Goal: Task Accomplishment & Management: Manage account settings

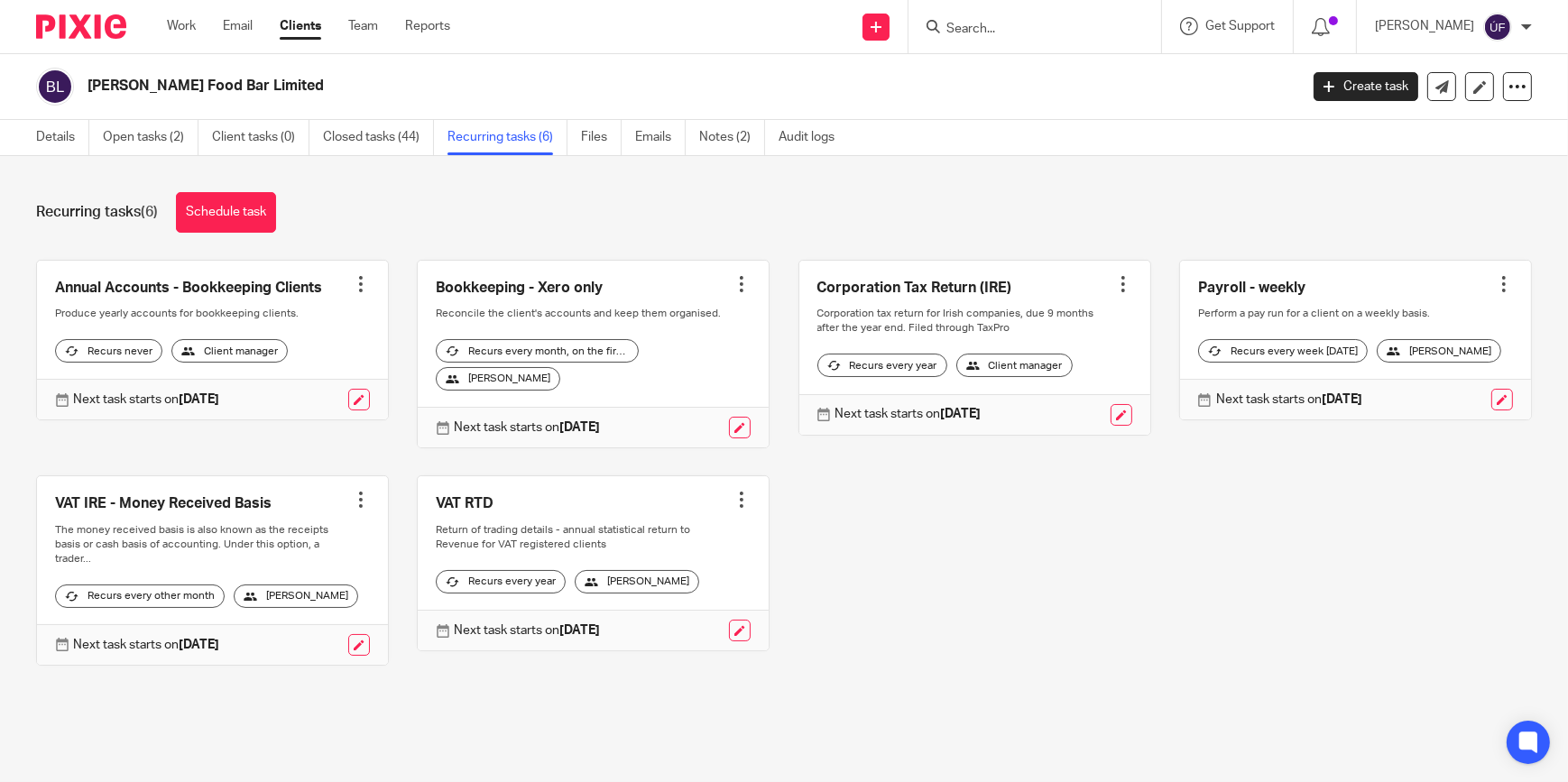
click at [105, 27] on img at bounding box center [81, 27] width 90 height 25
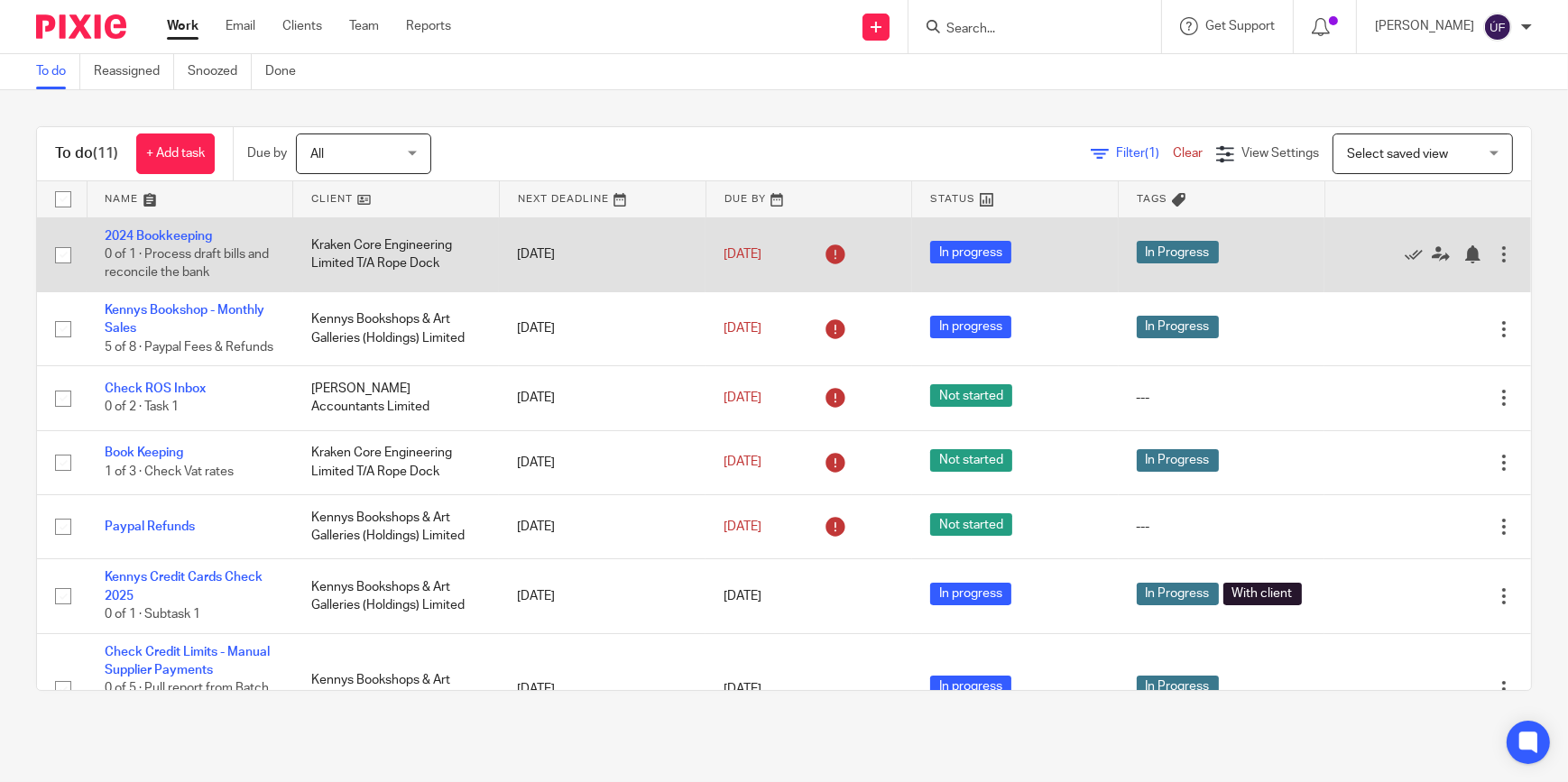
click at [71, 256] on input "checkbox" at bounding box center [62, 255] width 34 height 34
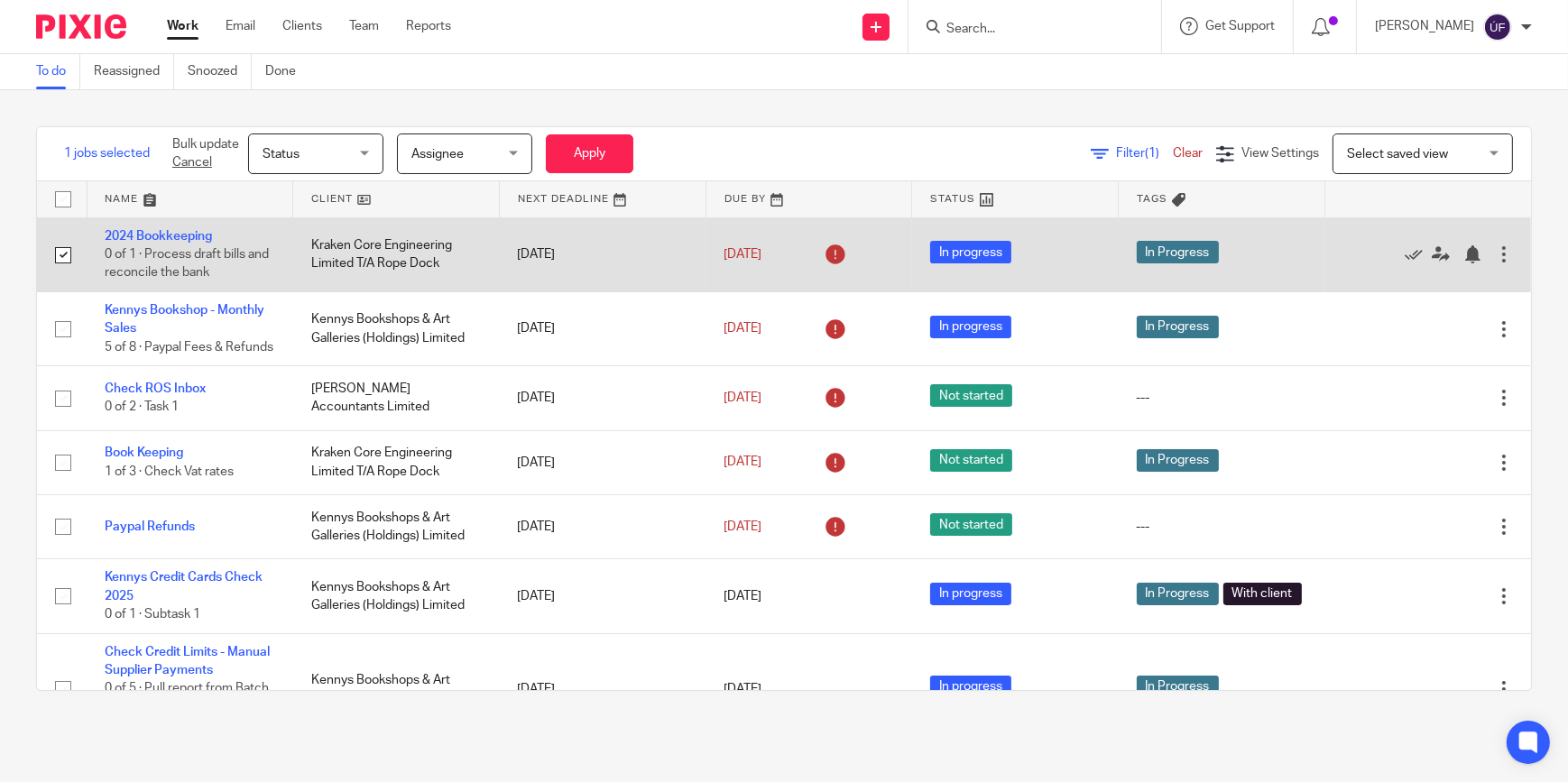
click at [51, 253] on input "checkbox" at bounding box center [62, 255] width 34 height 34
checkbox input "false"
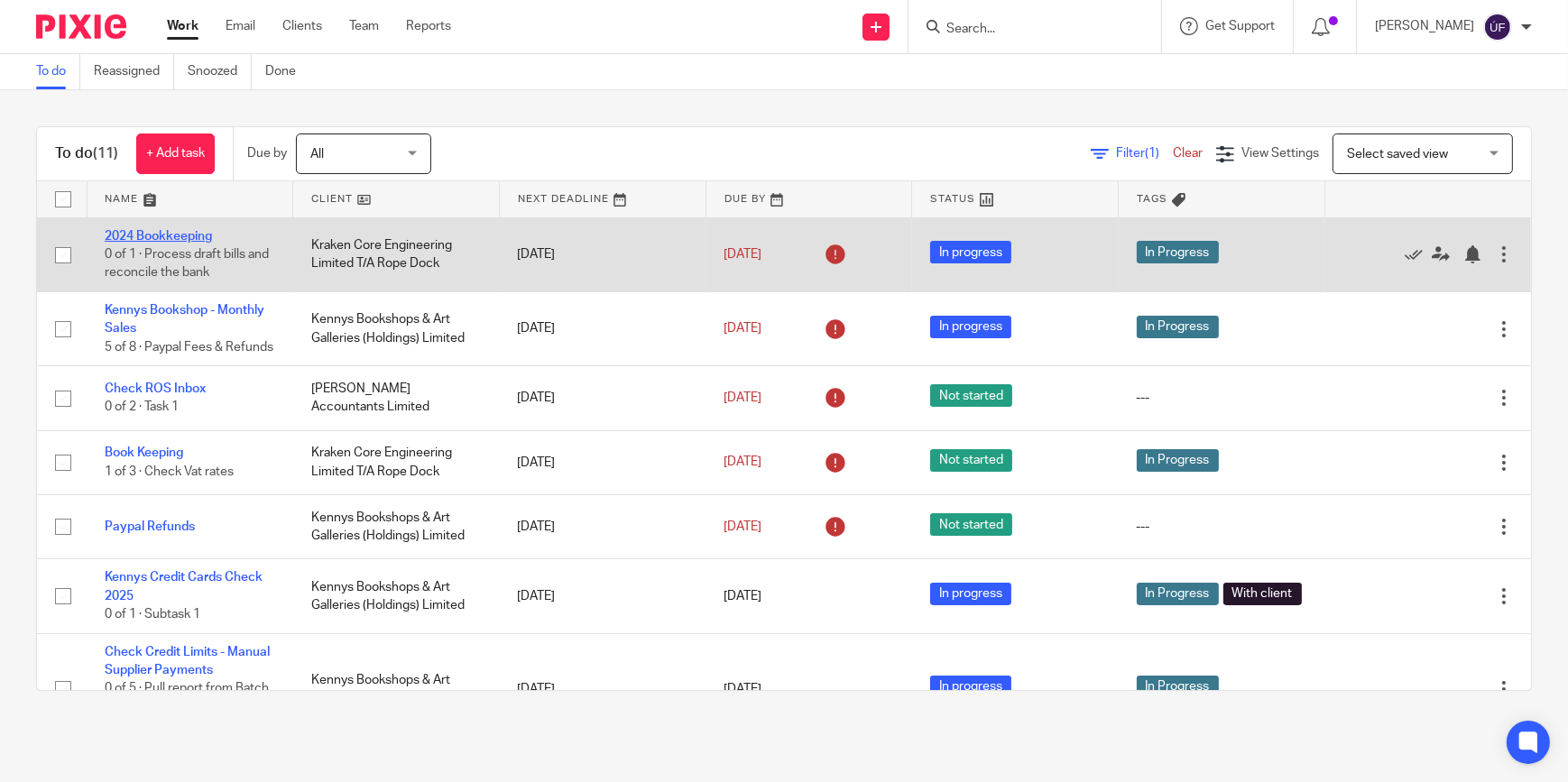
click at [136, 235] on link "2024 Bookkeeping" at bounding box center [158, 237] width 107 height 13
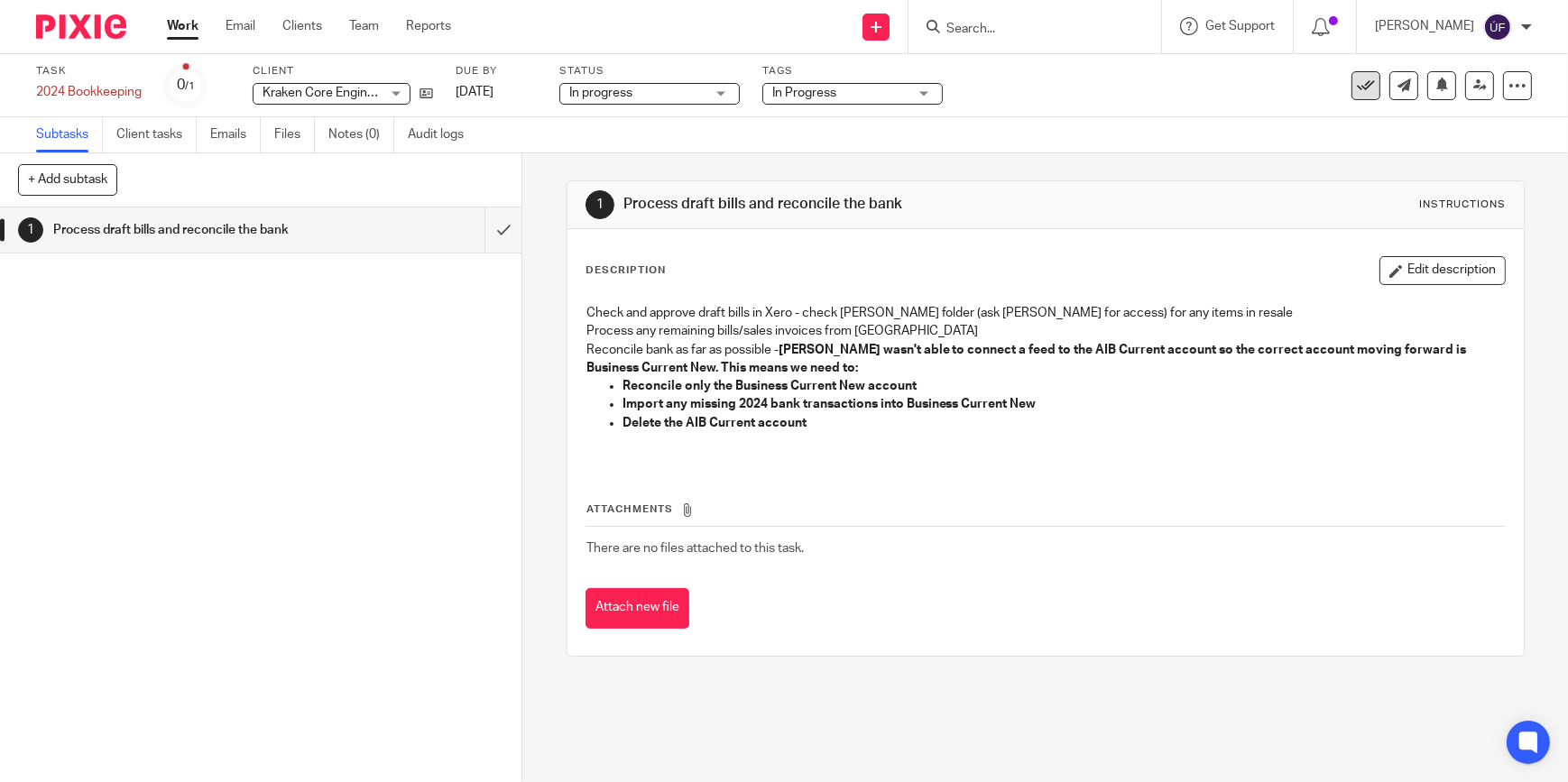
click at [1357, 82] on icon at bounding box center [1365, 86] width 18 height 18
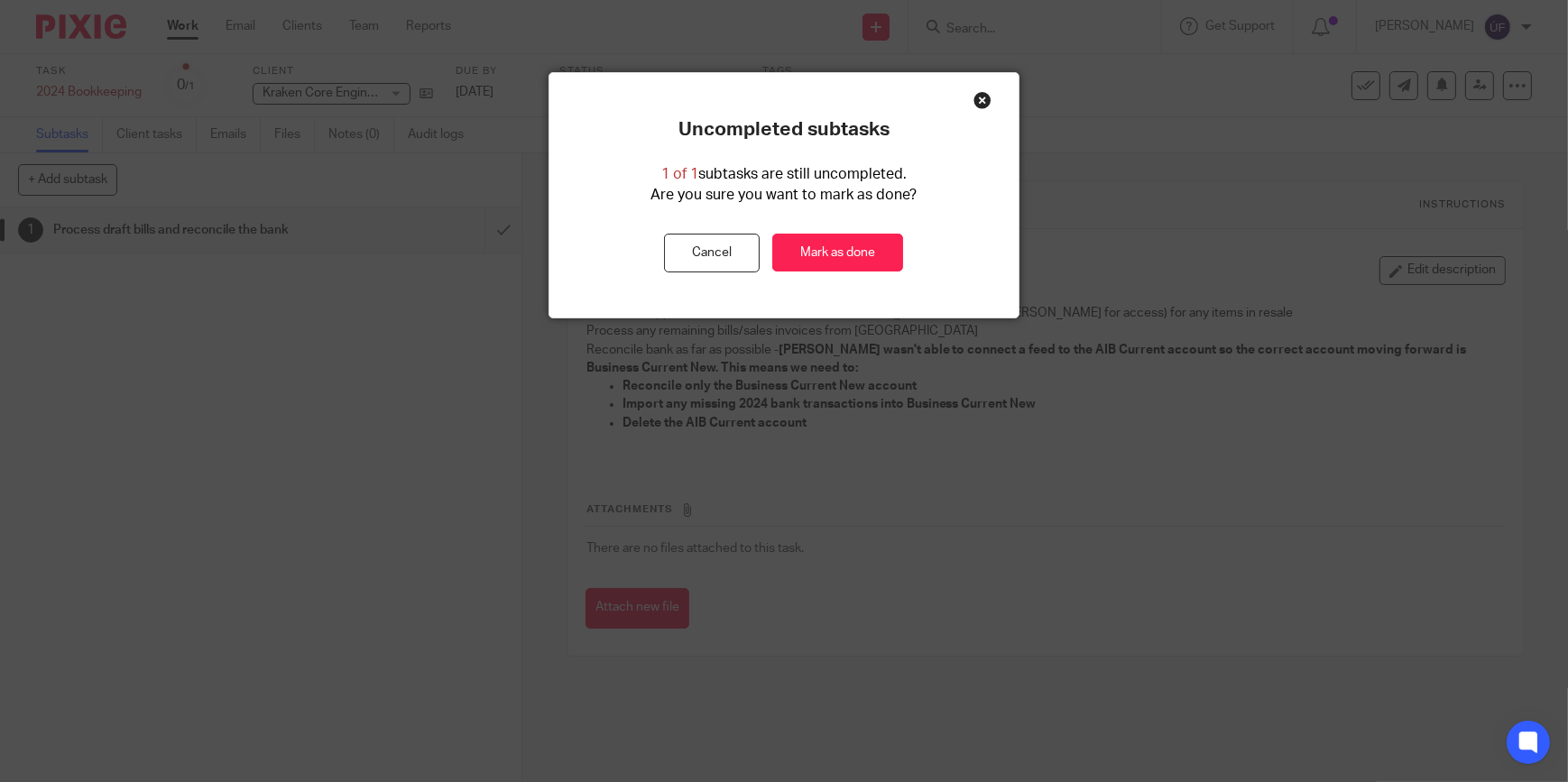
click at [974, 97] on div "Close this dialog window" at bounding box center [982, 100] width 18 height 18
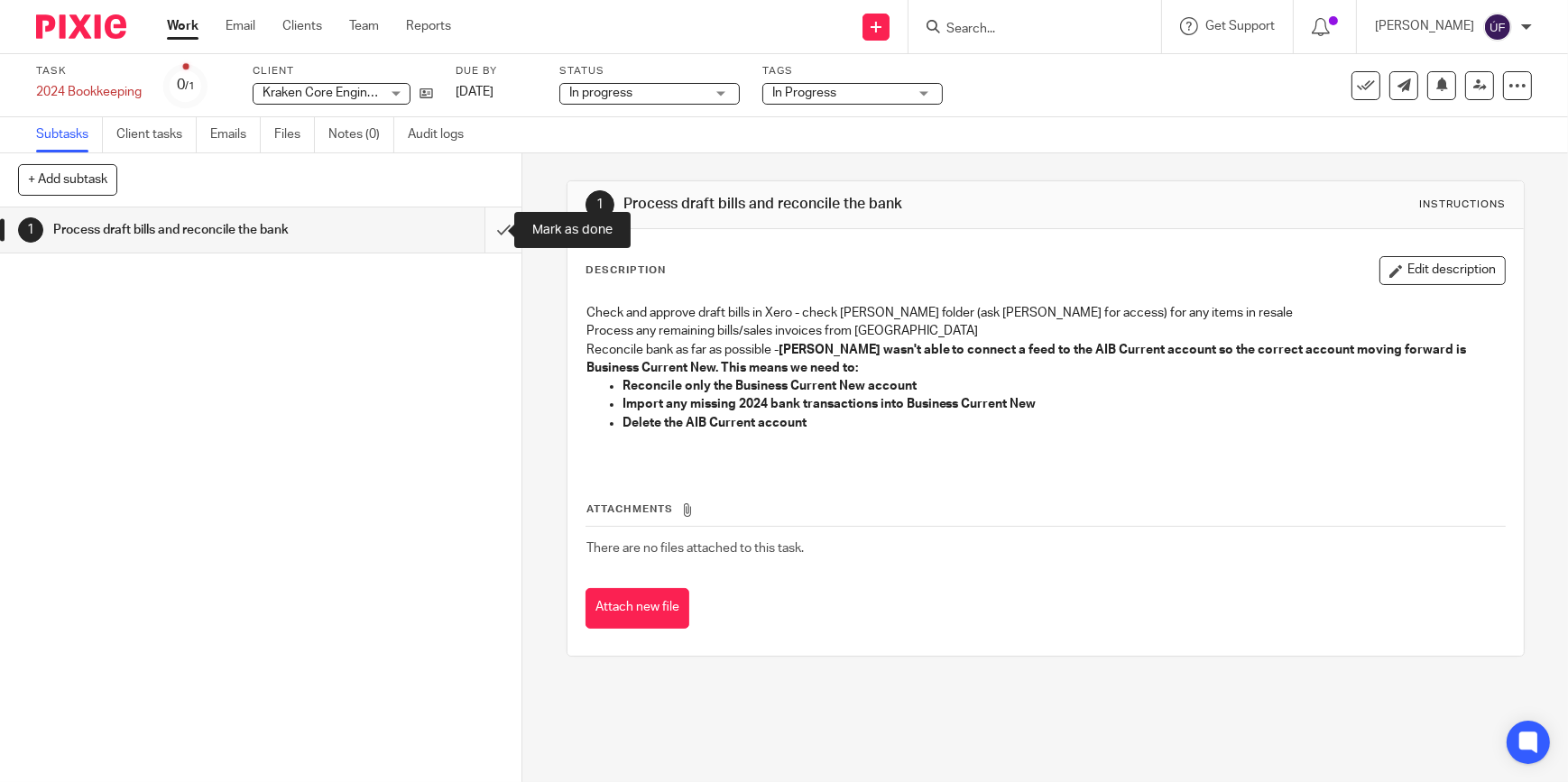
click at [492, 229] on input "submit" at bounding box center [260, 229] width 521 height 45
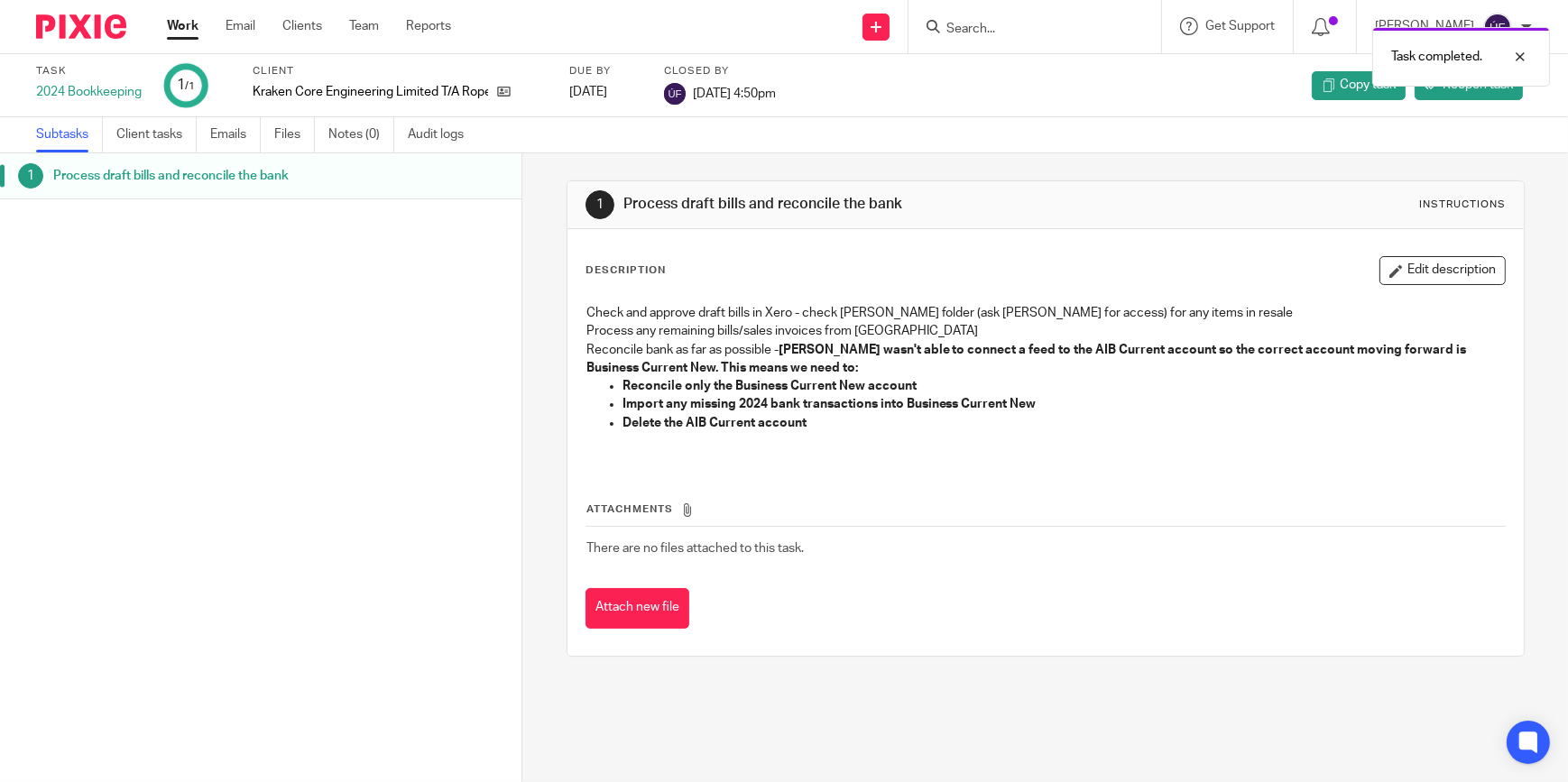
click at [108, 33] on img at bounding box center [81, 27] width 90 height 25
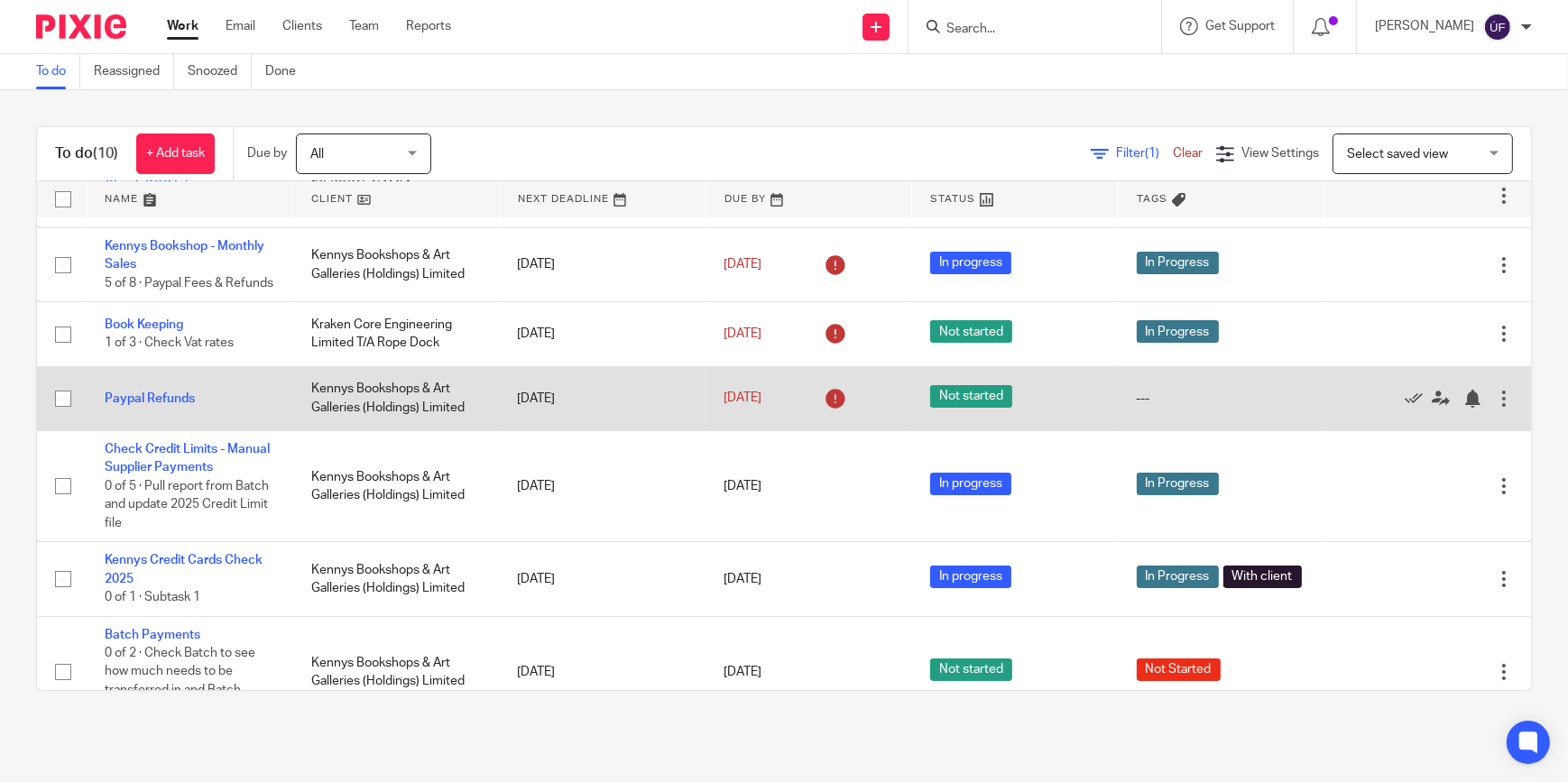
scroll to position [82, 0]
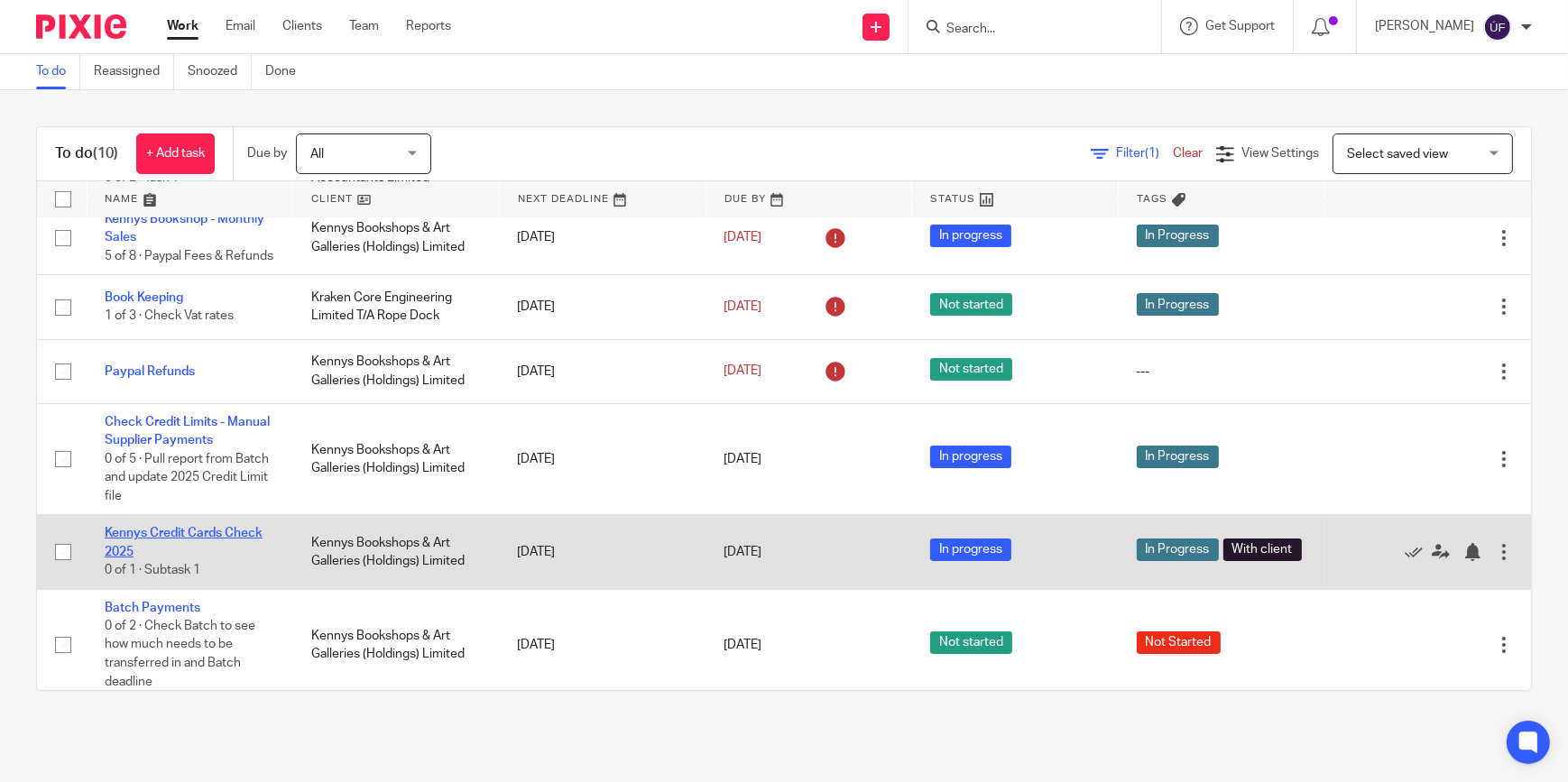
click at [221, 549] on link "Kennys Credit Cards Check 2025" at bounding box center [183, 542] width 158 height 30
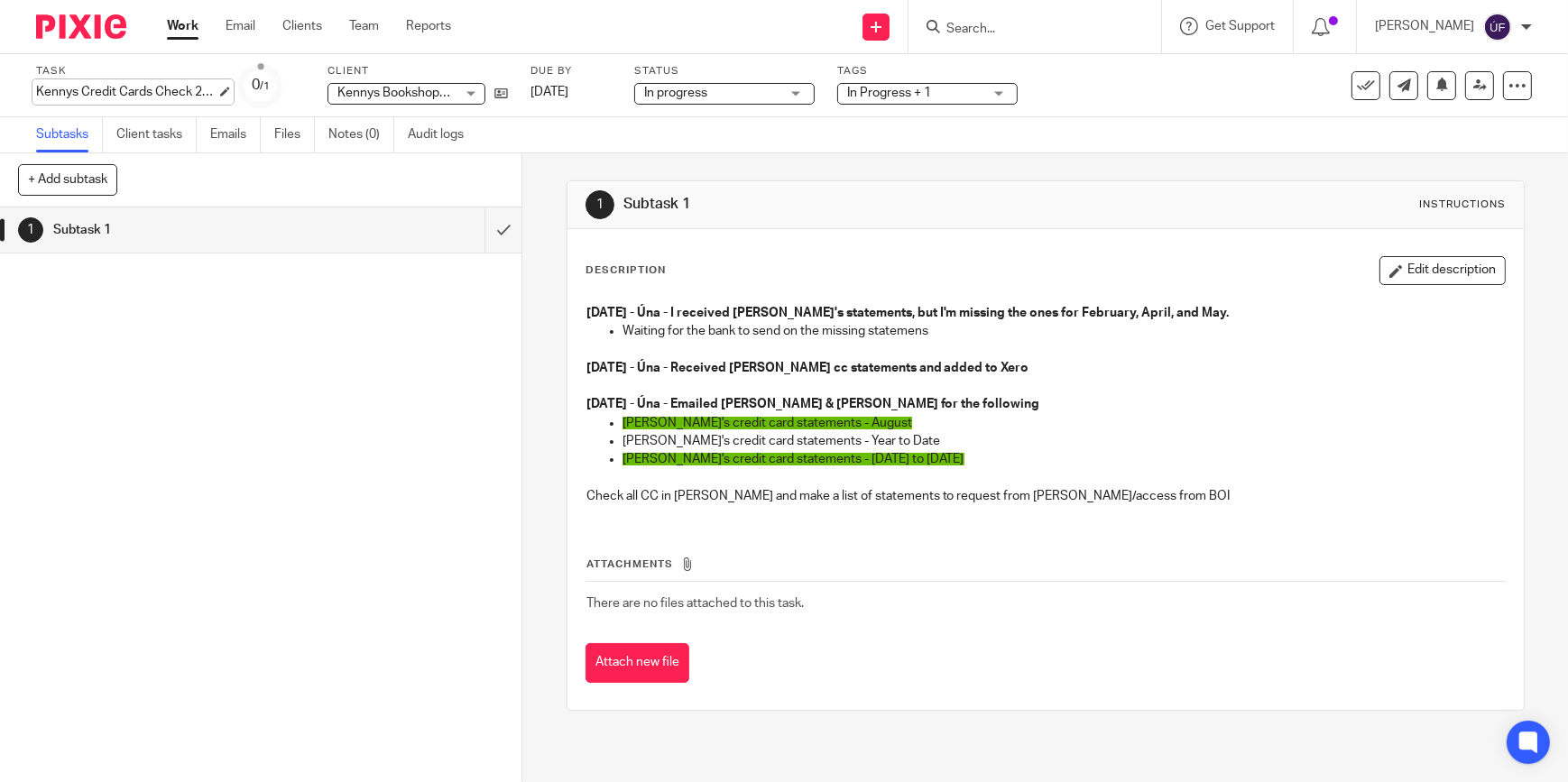
click at [109, 84] on div "Kennys Credit Cards Check 2025 Save [PERSON_NAME] Credit Cards Check 2025" at bounding box center [126, 93] width 181 height 18
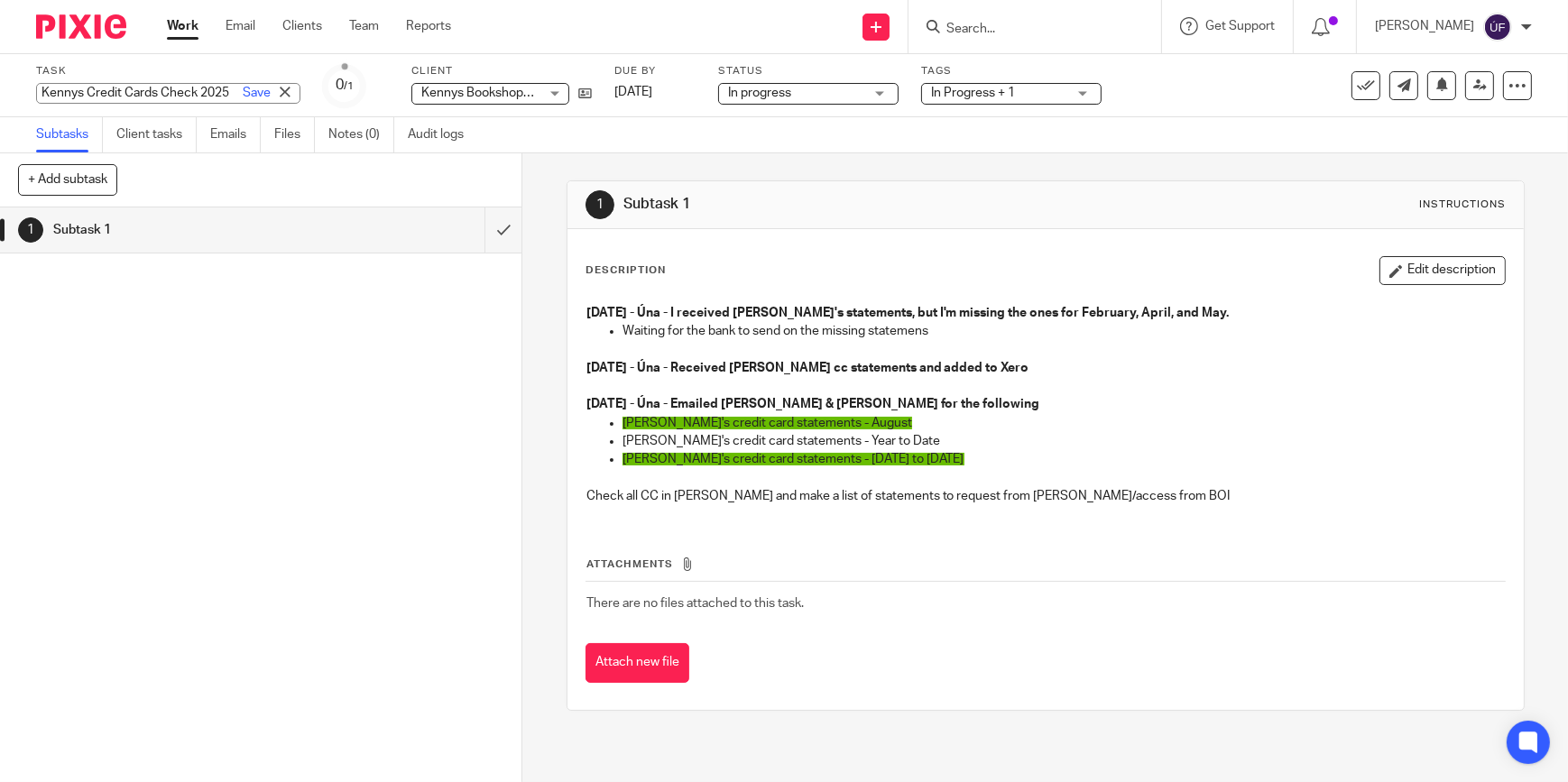
click at [100, 37] on img at bounding box center [81, 27] width 90 height 25
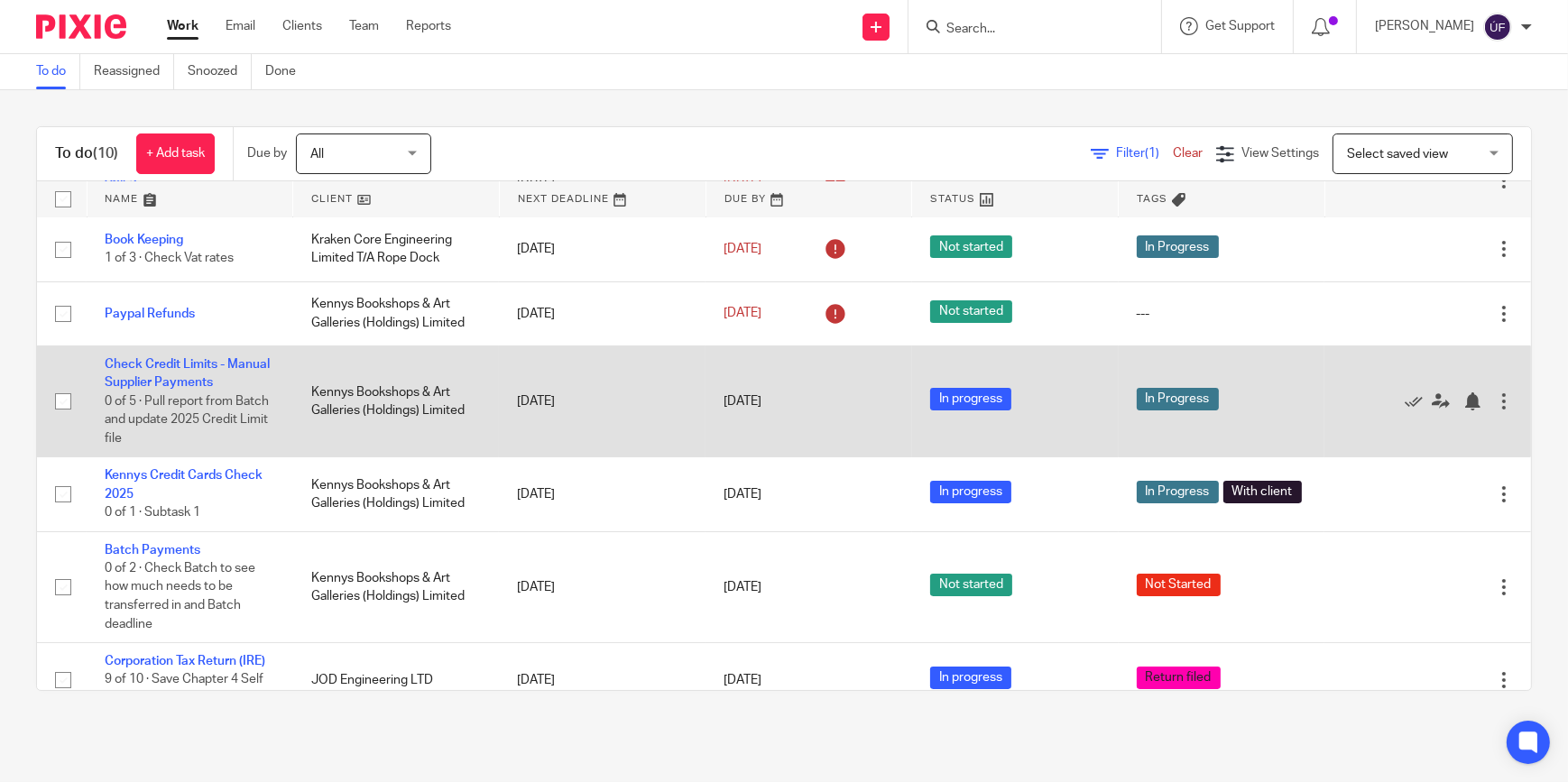
scroll to position [163, 0]
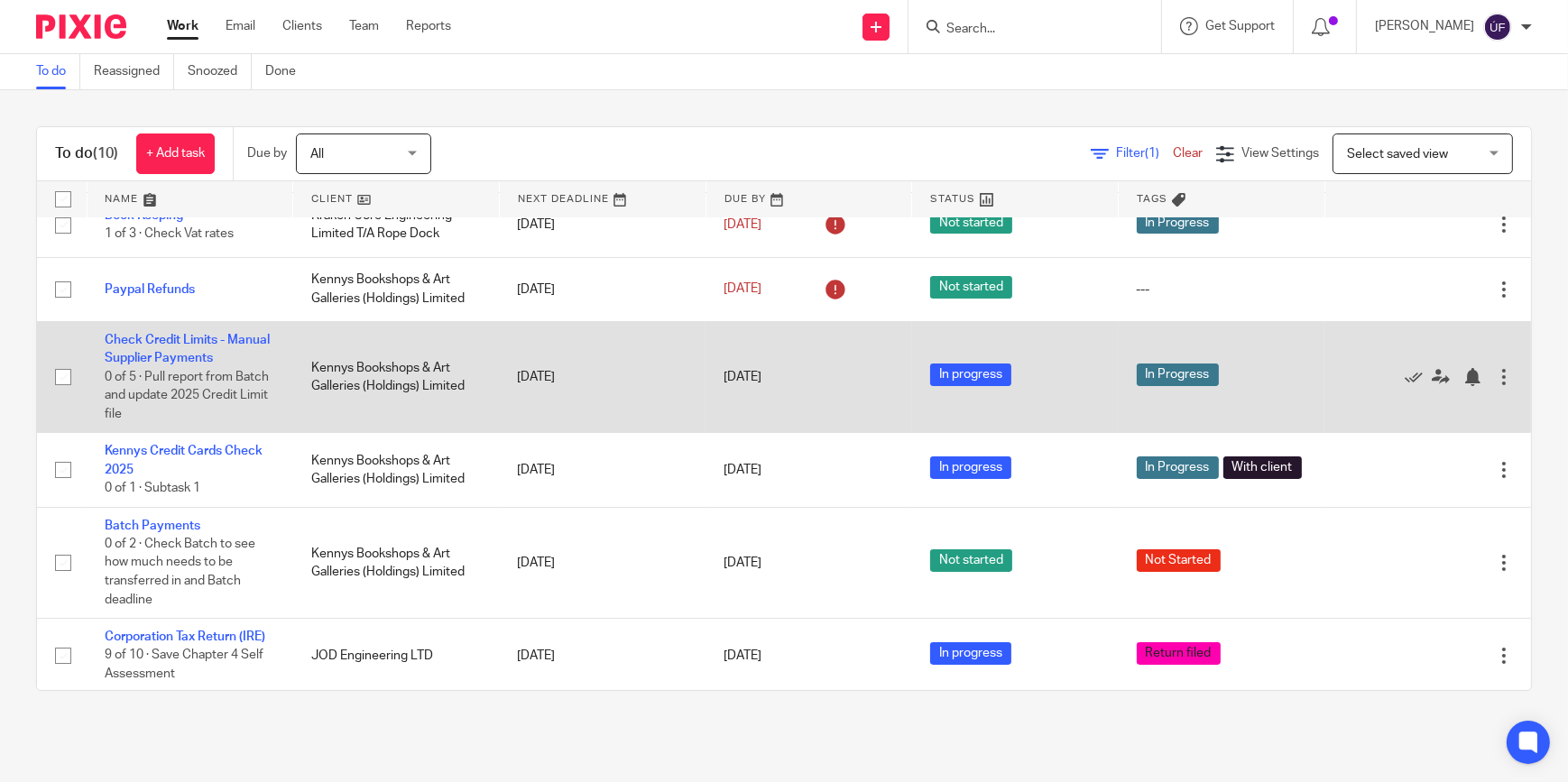
click at [208, 557] on span "0 of 2 · Check Batch to see how much needs to be transferred in and Batch deadl…" at bounding box center [180, 572] width 150 height 69
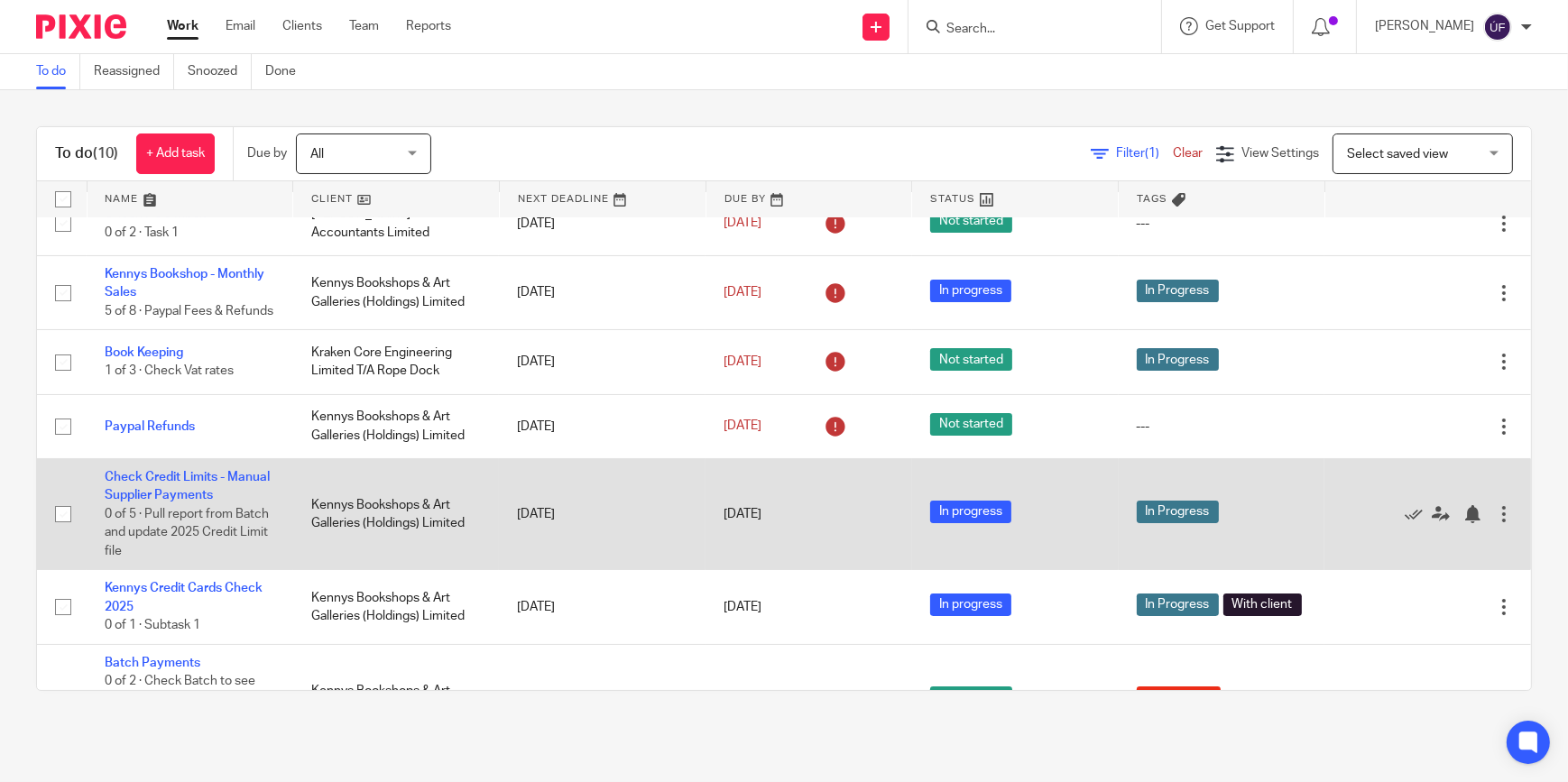
scroll to position [0, 0]
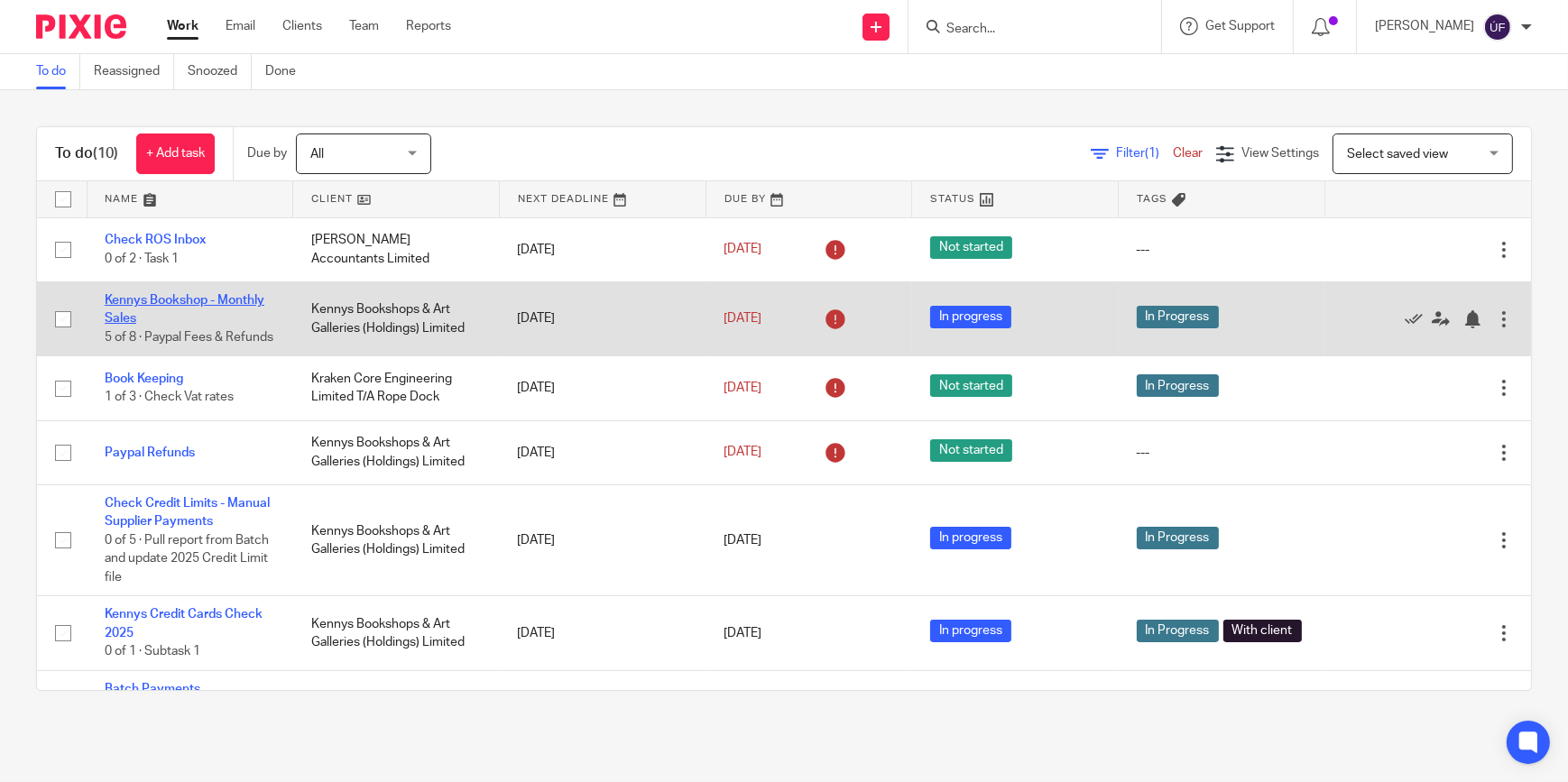
click at [202, 303] on link "Kennys Bookshop - Monthly Sales" at bounding box center [184, 309] width 159 height 30
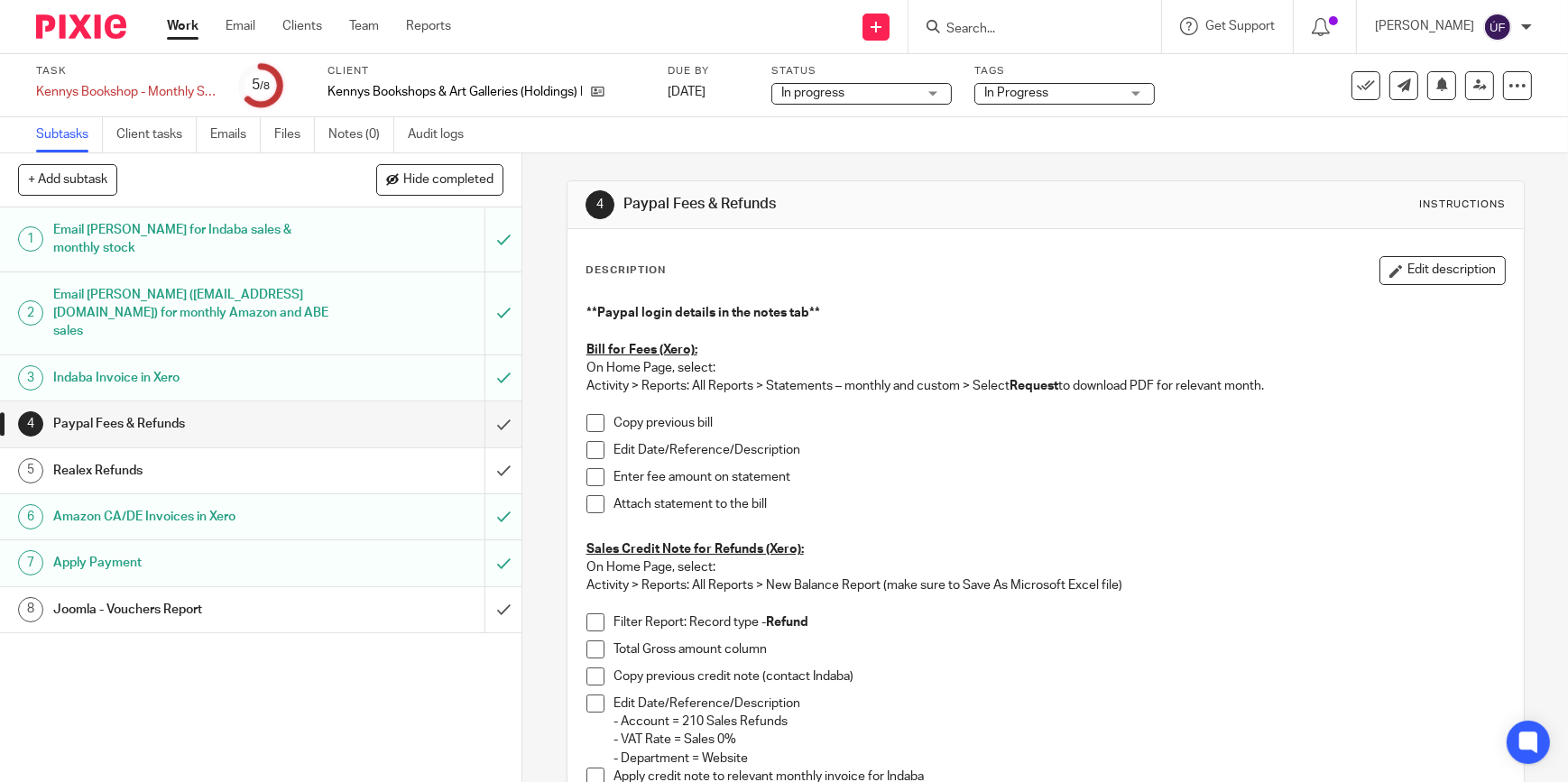
click at [1079, 289] on div "Description Edit description **Paypal login details in the notes tab** Bill for…" at bounding box center [1046, 533] width 920 height 553
click at [903, 433] on div "Copy previous bill" at bounding box center [1058, 428] width 892 height 28
click at [175, 457] on h1 "Realex Refunds" at bounding box center [191, 471] width 276 height 28
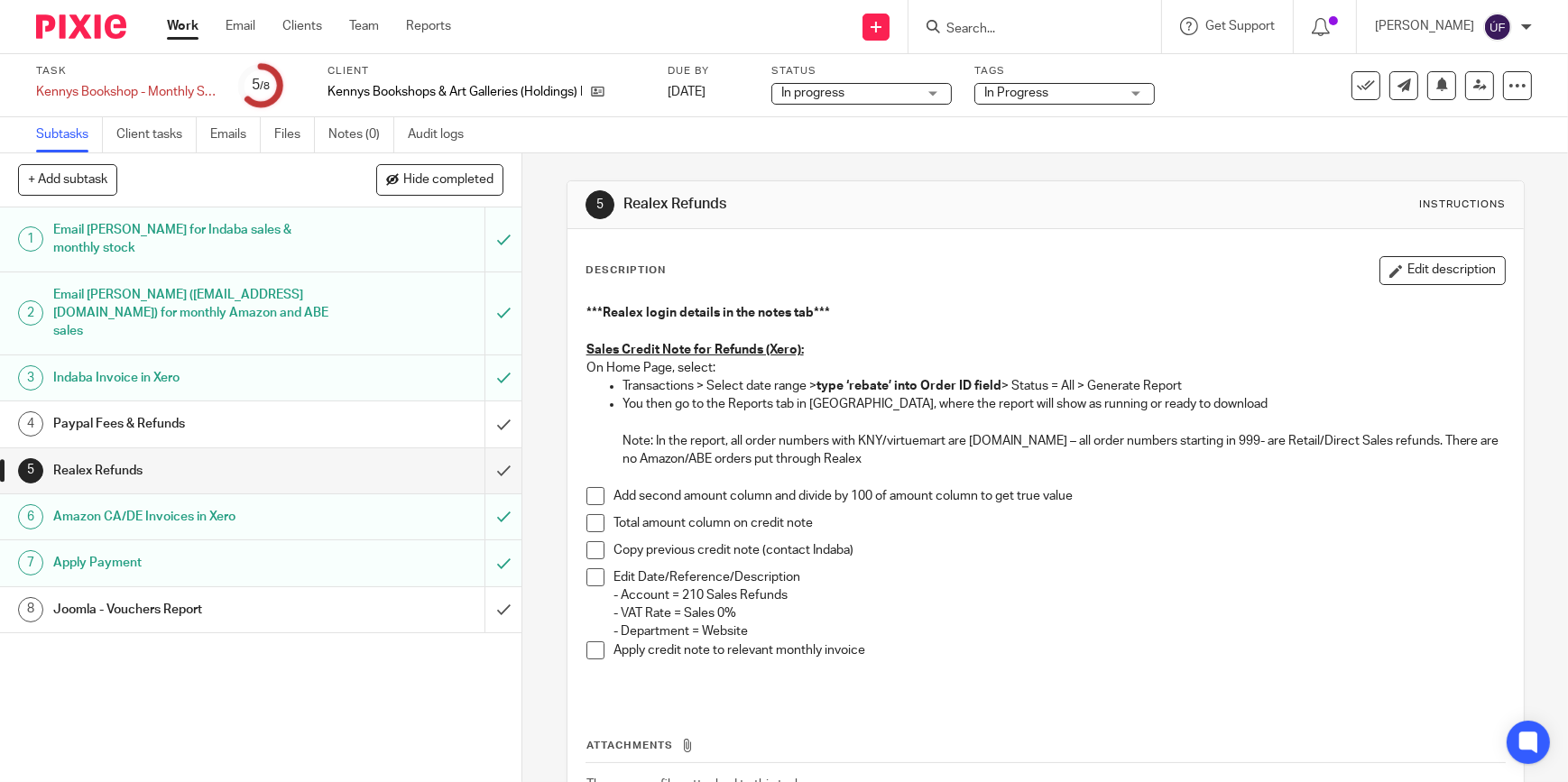
drag, startPoint x: 587, startPoint y: 490, endPoint x: 590, endPoint y: 512, distance: 22.2
click at [587, 490] on span at bounding box center [596, 497] width 18 height 18
click at [590, 512] on li "Add second amount column and divide by 100 of amount column to get true value" at bounding box center [1046, 501] width 918 height 28
click at [592, 523] on span at bounding box center [596, 523] width 18 height 18
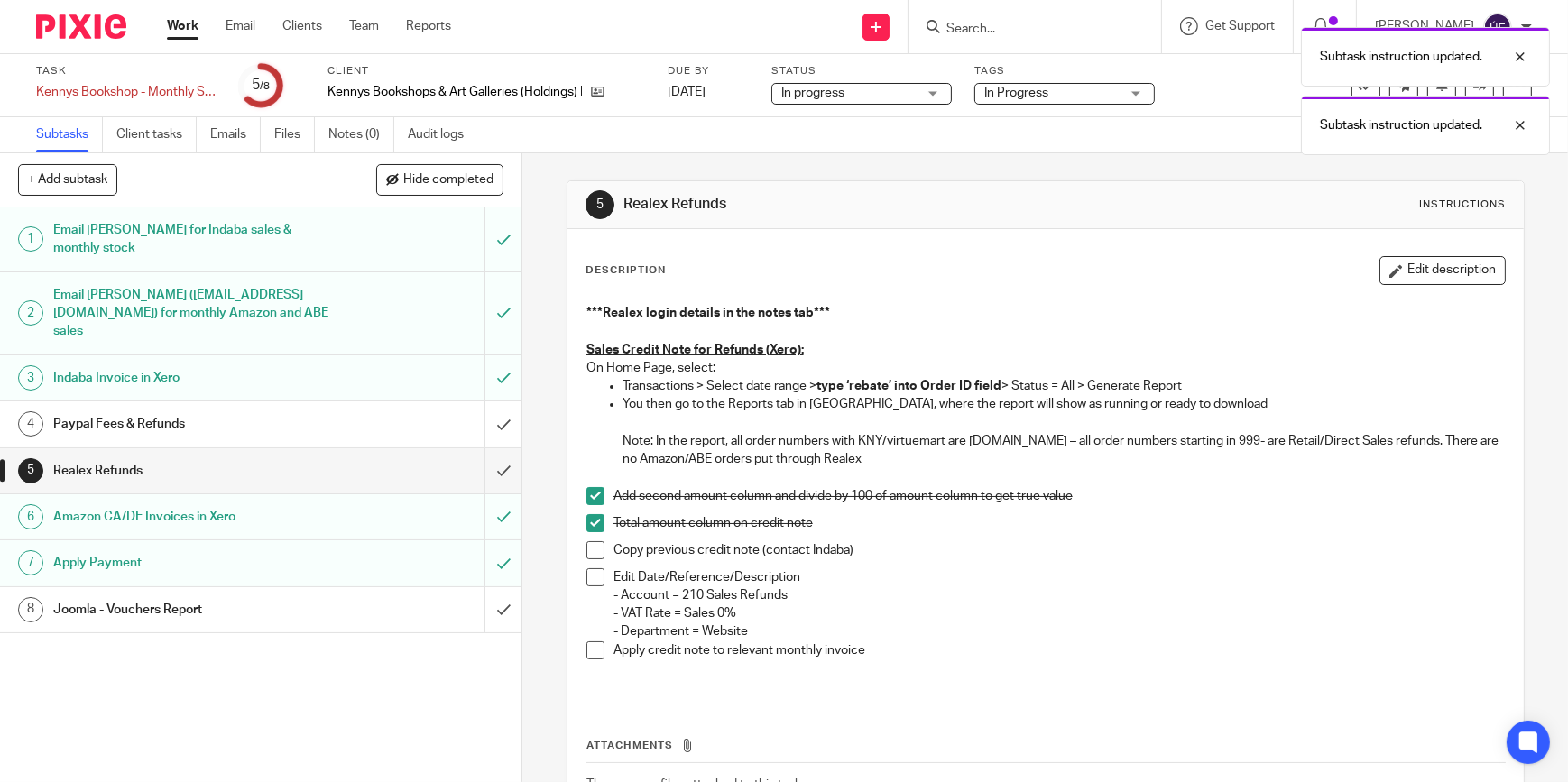
click at [592, 551] on span at bounding box center [596, 551] width 18 height 18
click at [594, 581] on span at bounding box center [596, 578] width 18 height 18
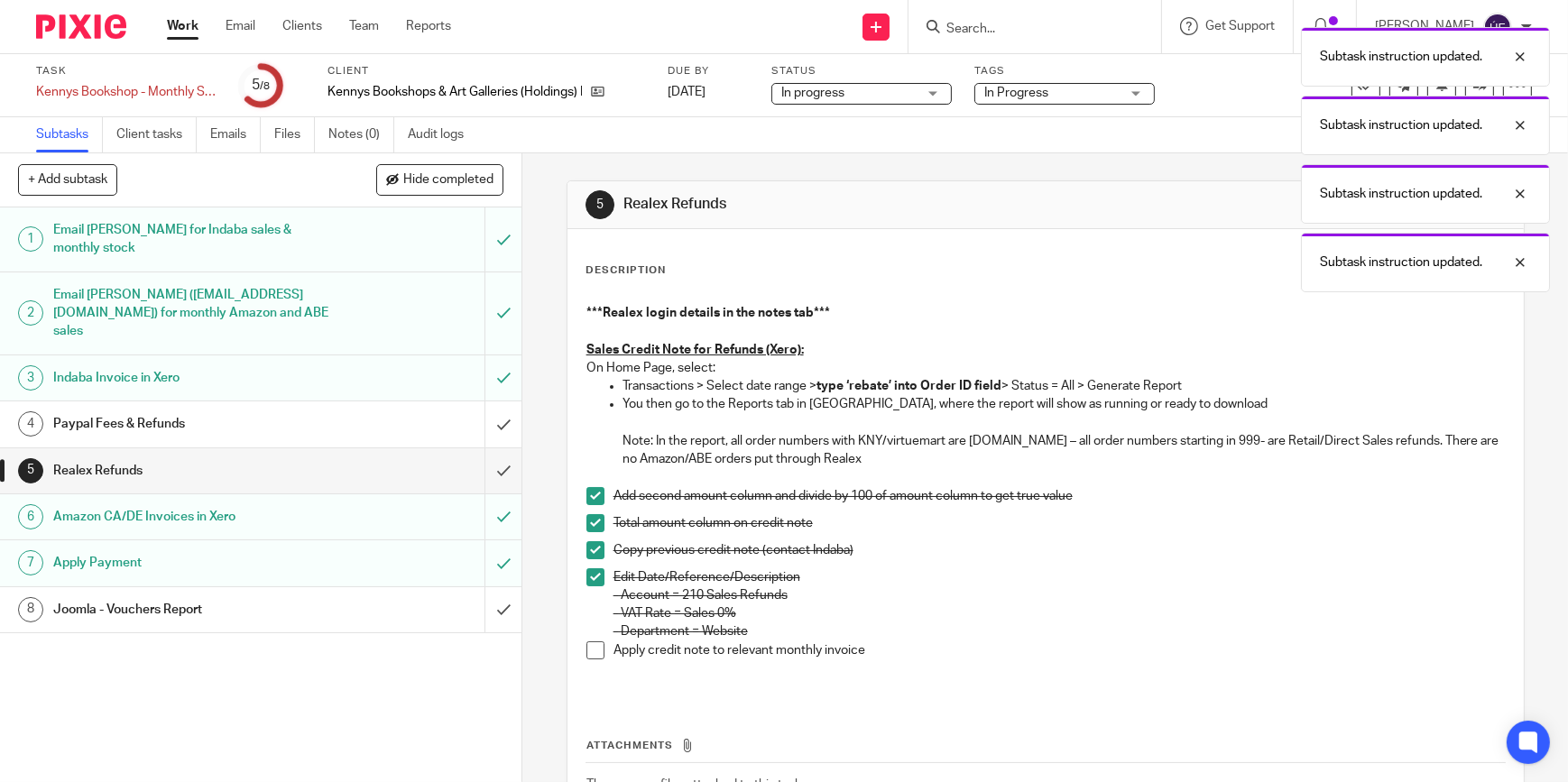
click at [589, 655] on span at bounding box center [596, 651] width 18 height 18
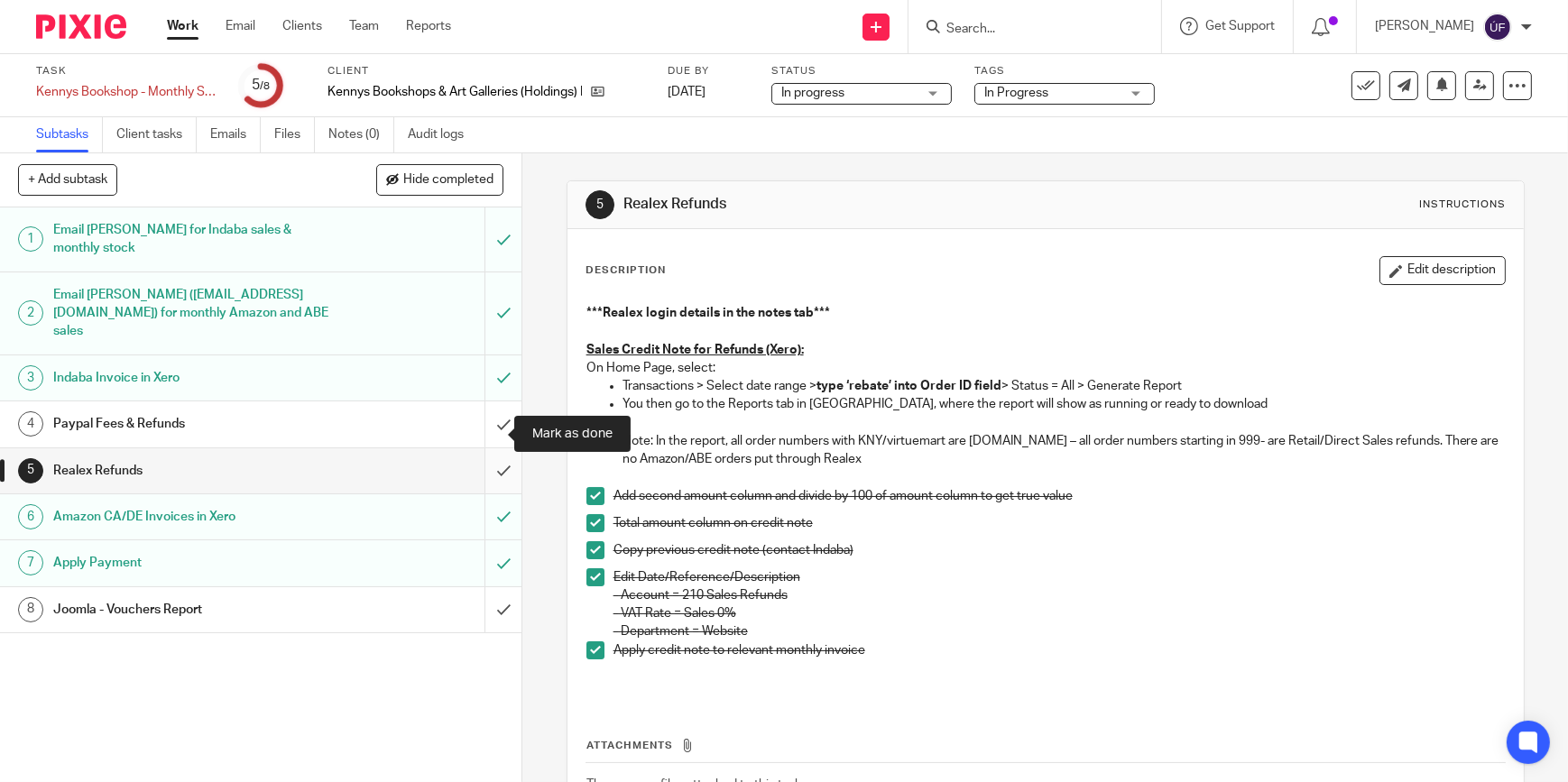
click at [487, 448] on input "submit" at bounding box center [260, 470] width 521 height 45
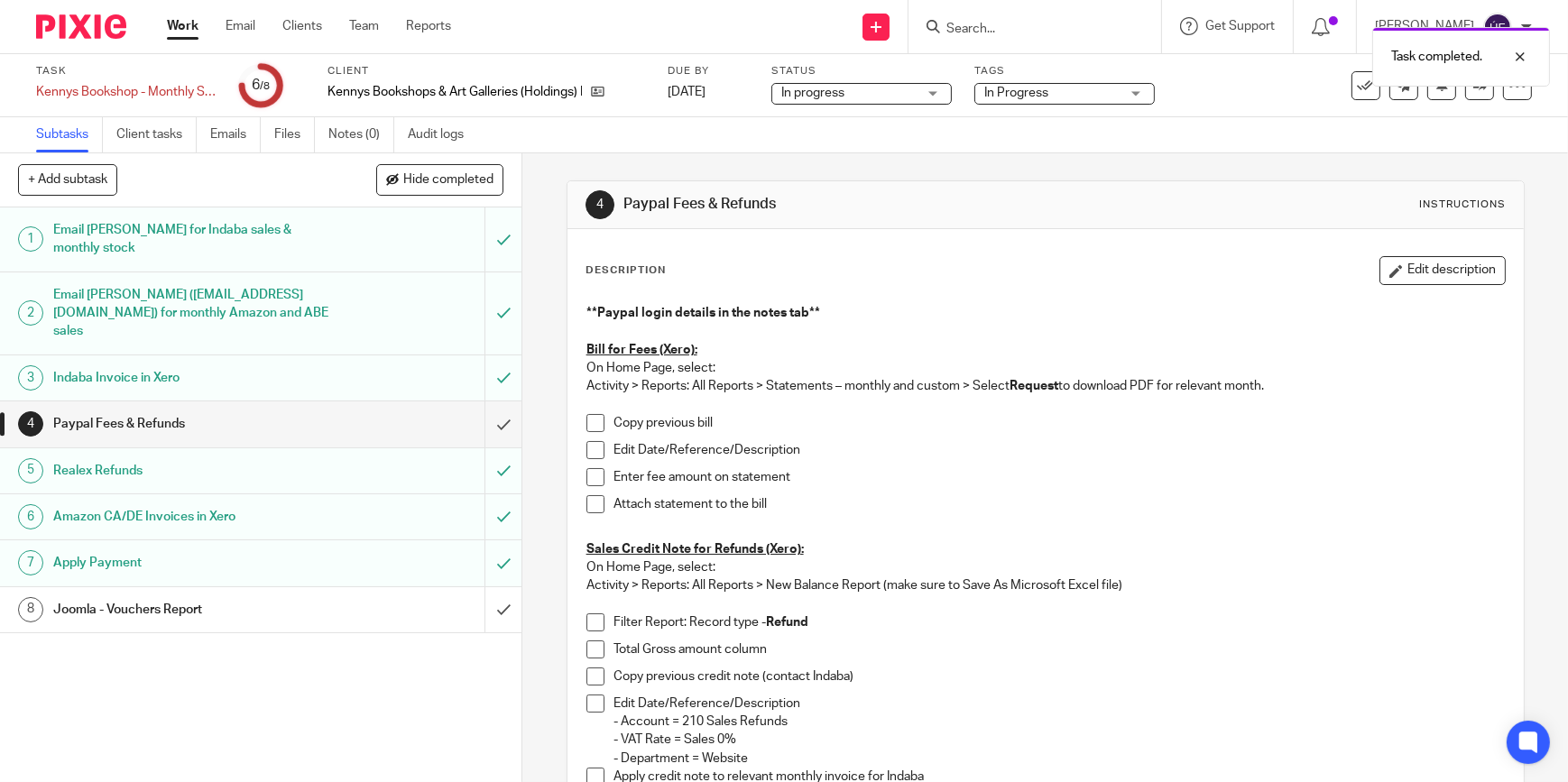
click at [938, 432] on p "Copy previous bill" at bounding box center [1058, 424] width 892 height 18
click at [587, 422] on span at bounding box center [596, 424] width 18 height 18
click at [590, 448] on span at bounding box center [596, 450] width 18 height 18
click at [592, 479] on span at bounding box center [596, 478] width 18 height 18
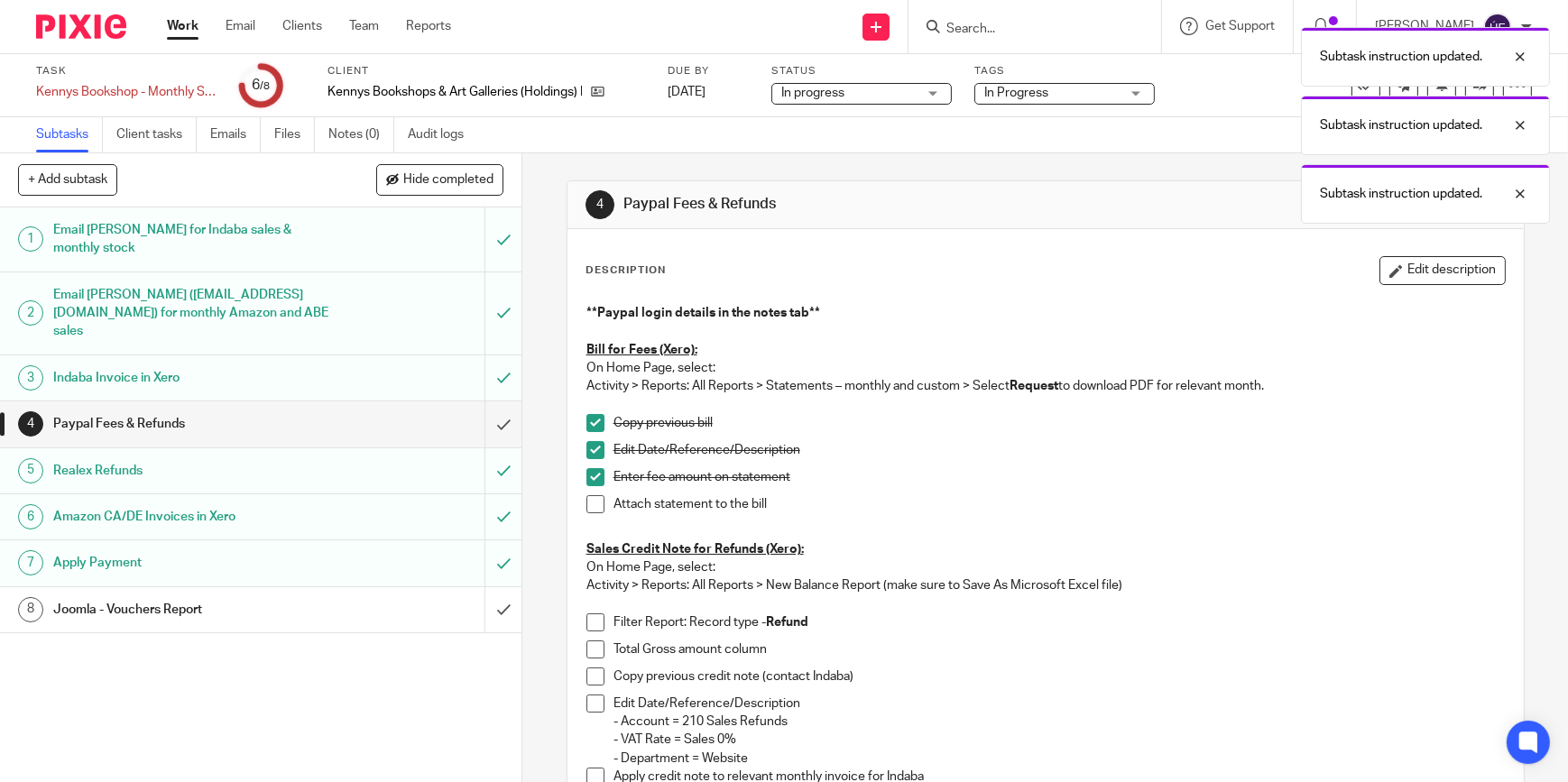
click at [591, 500] on span at bounding box center [596, 504] width 18 height 18
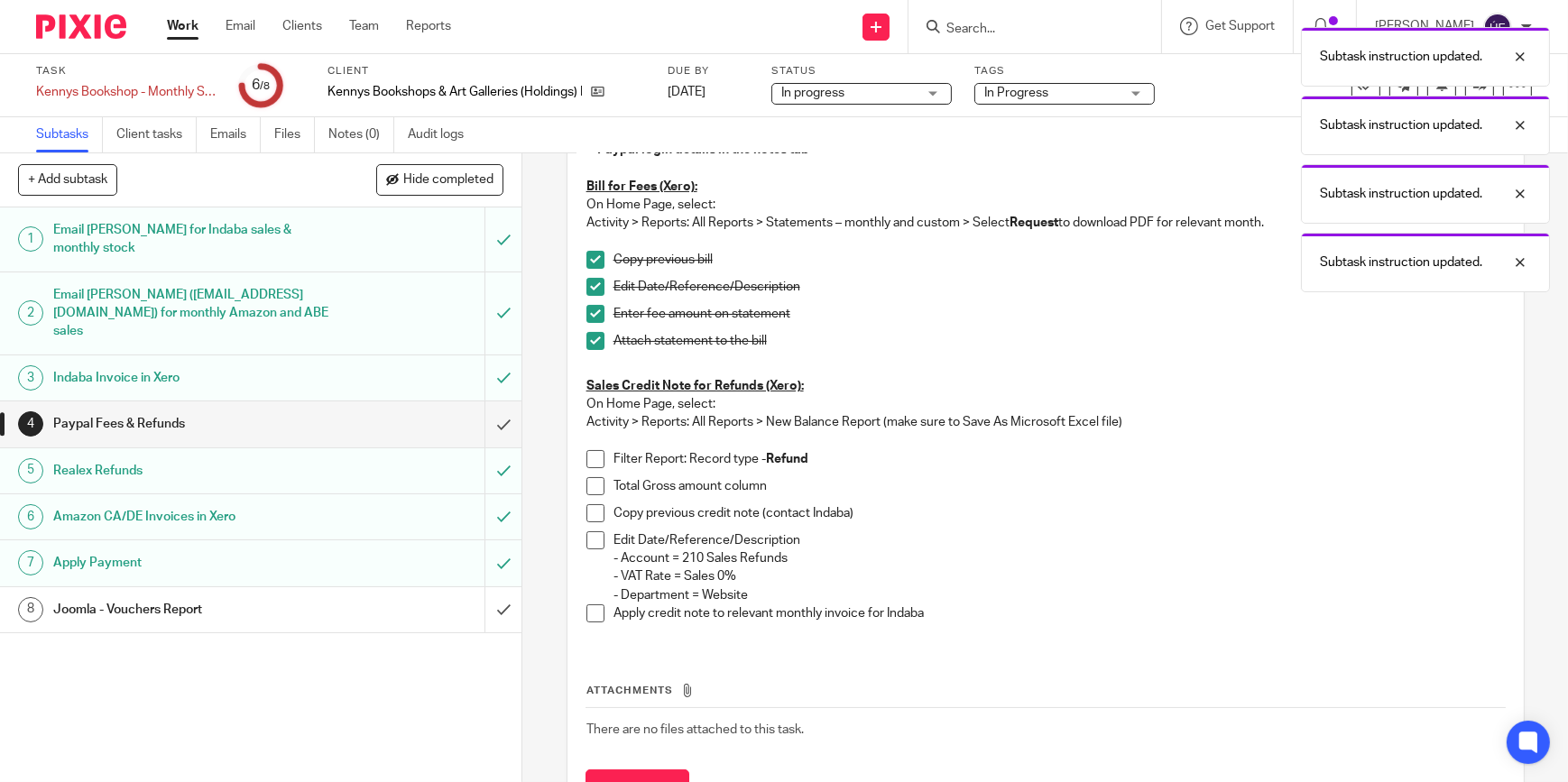
scroll to position [245, 0]
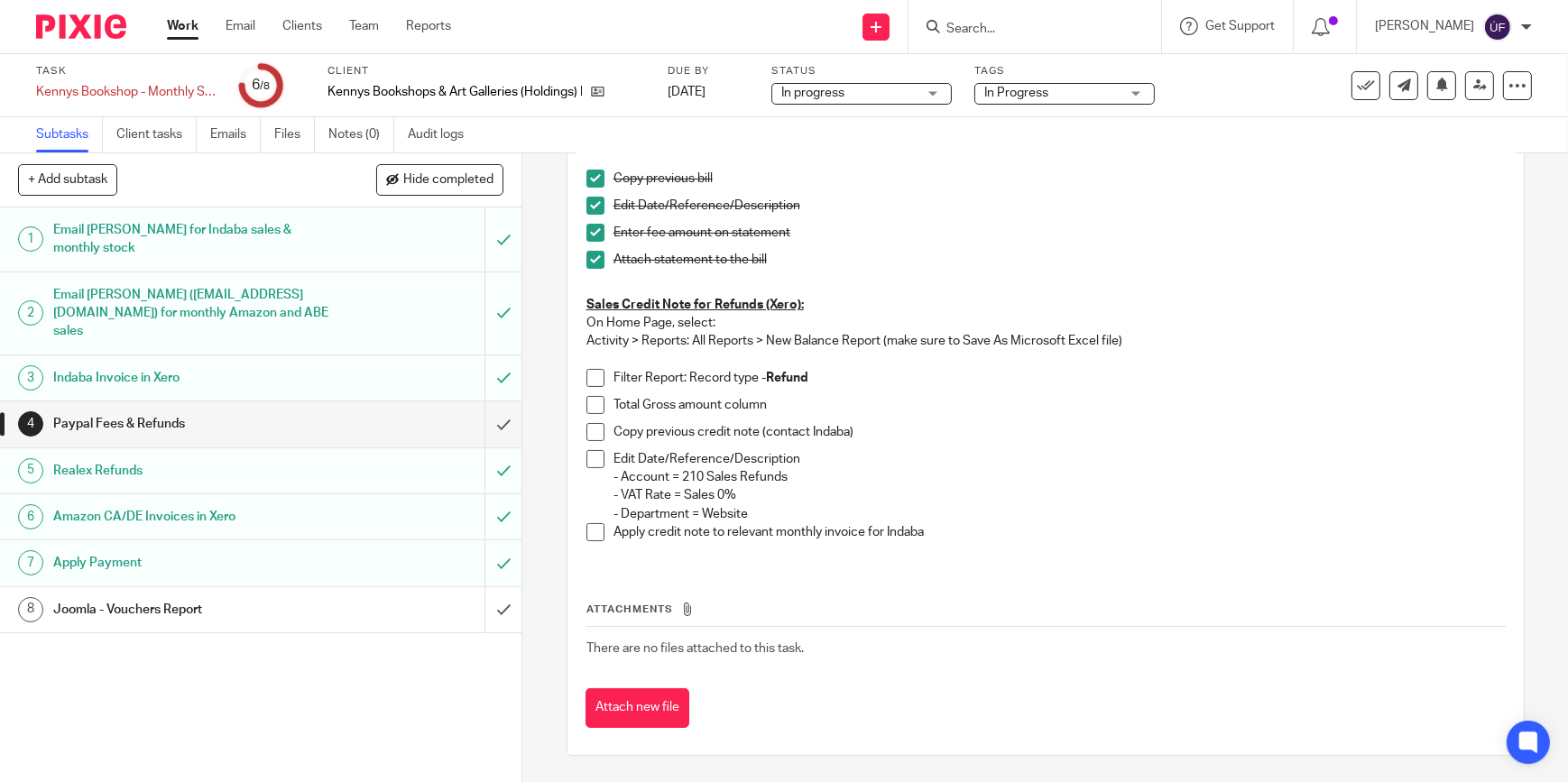
click at [589, 379] on span at bounding box center [596, 379] width 18 height 18
click at [589, 403] on span at bounding box center [596, 405] width 18 height 18
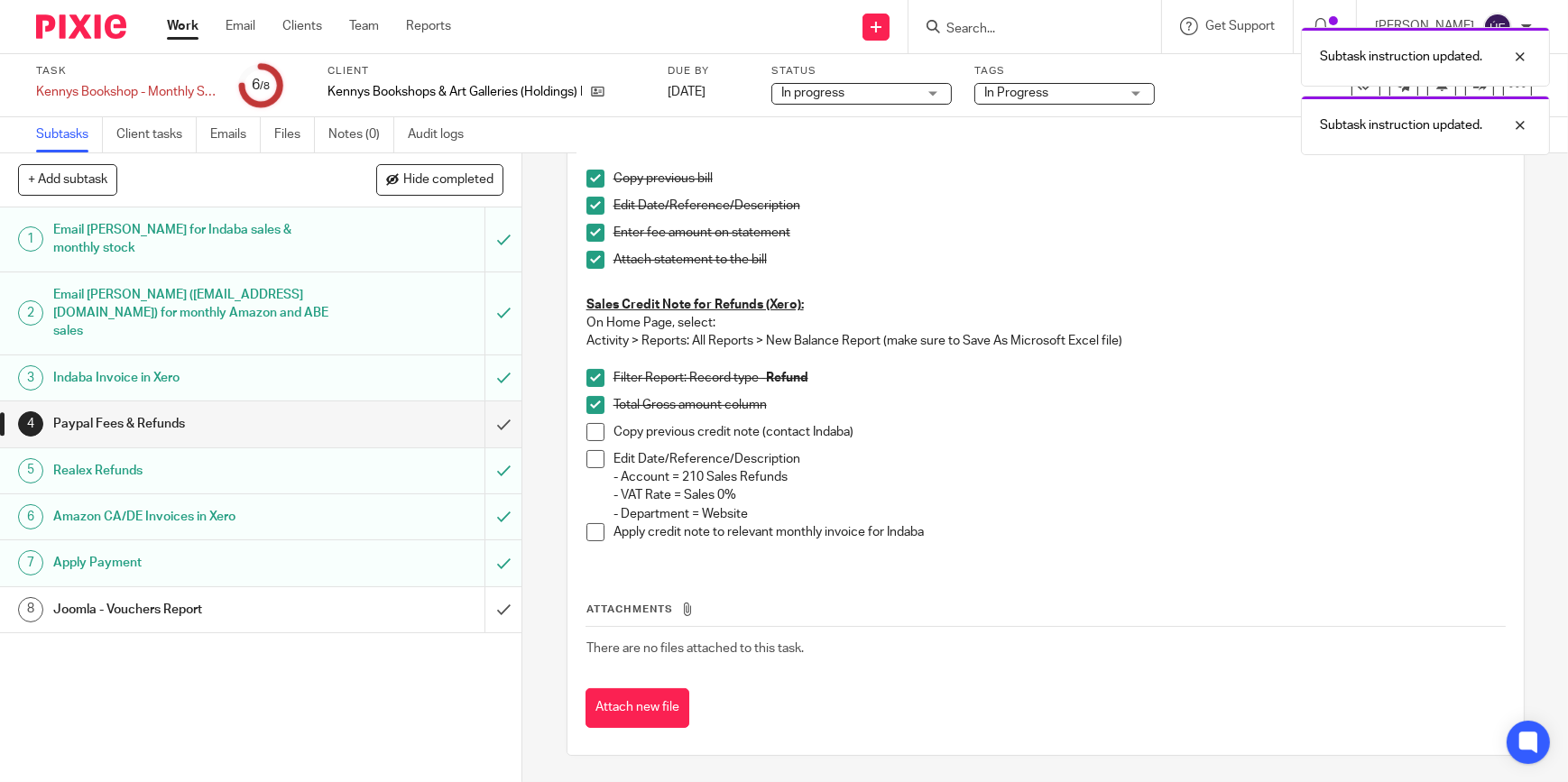
click at [587, 429] on span at bounding box center [596, 433] width 18 height 18
click at [587, 456] on span at bounding box center [596, 459] width 18 height 18
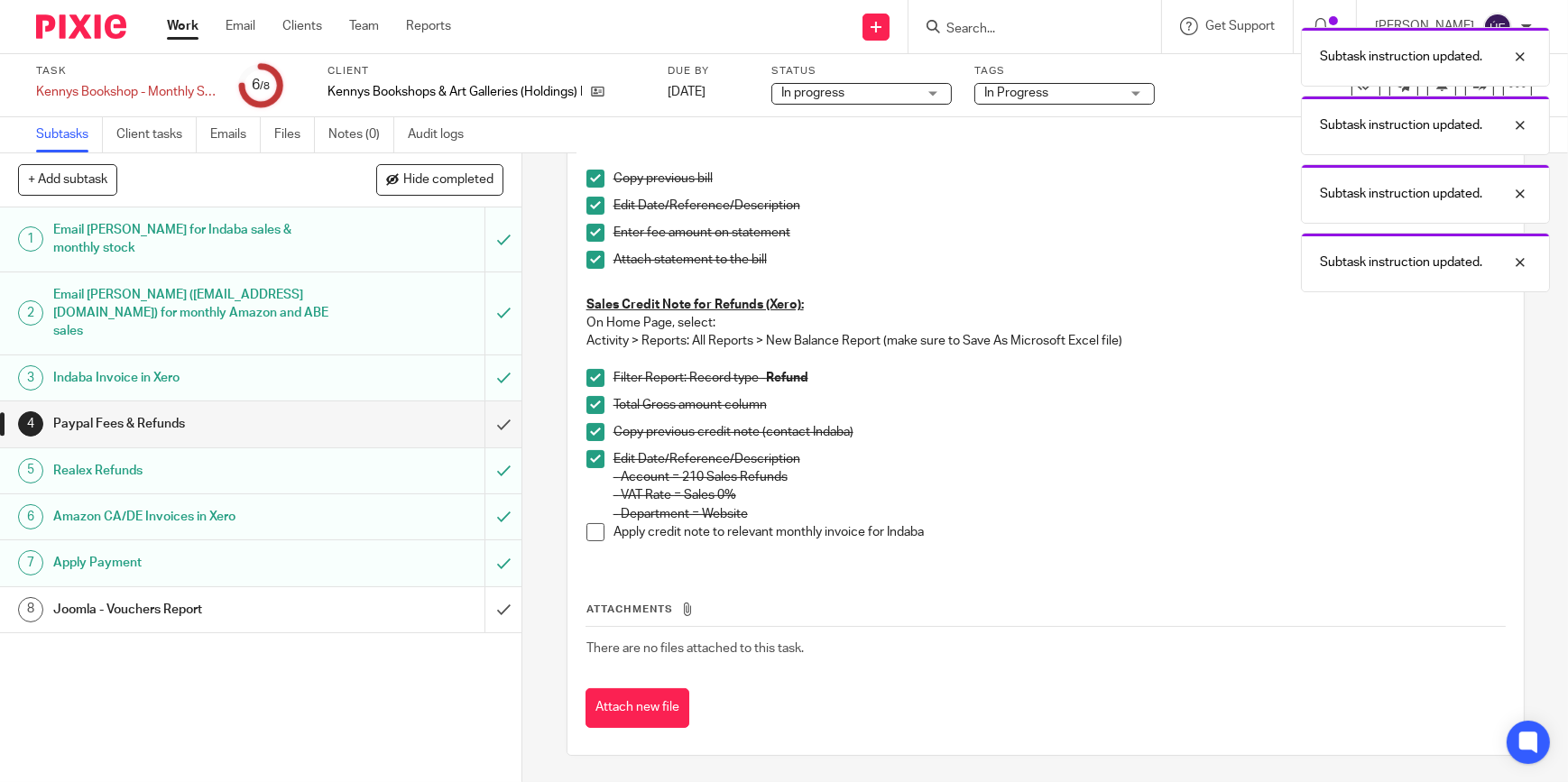
click at [591, 529] on span at bounding box center [596, 533] width 18 height 18
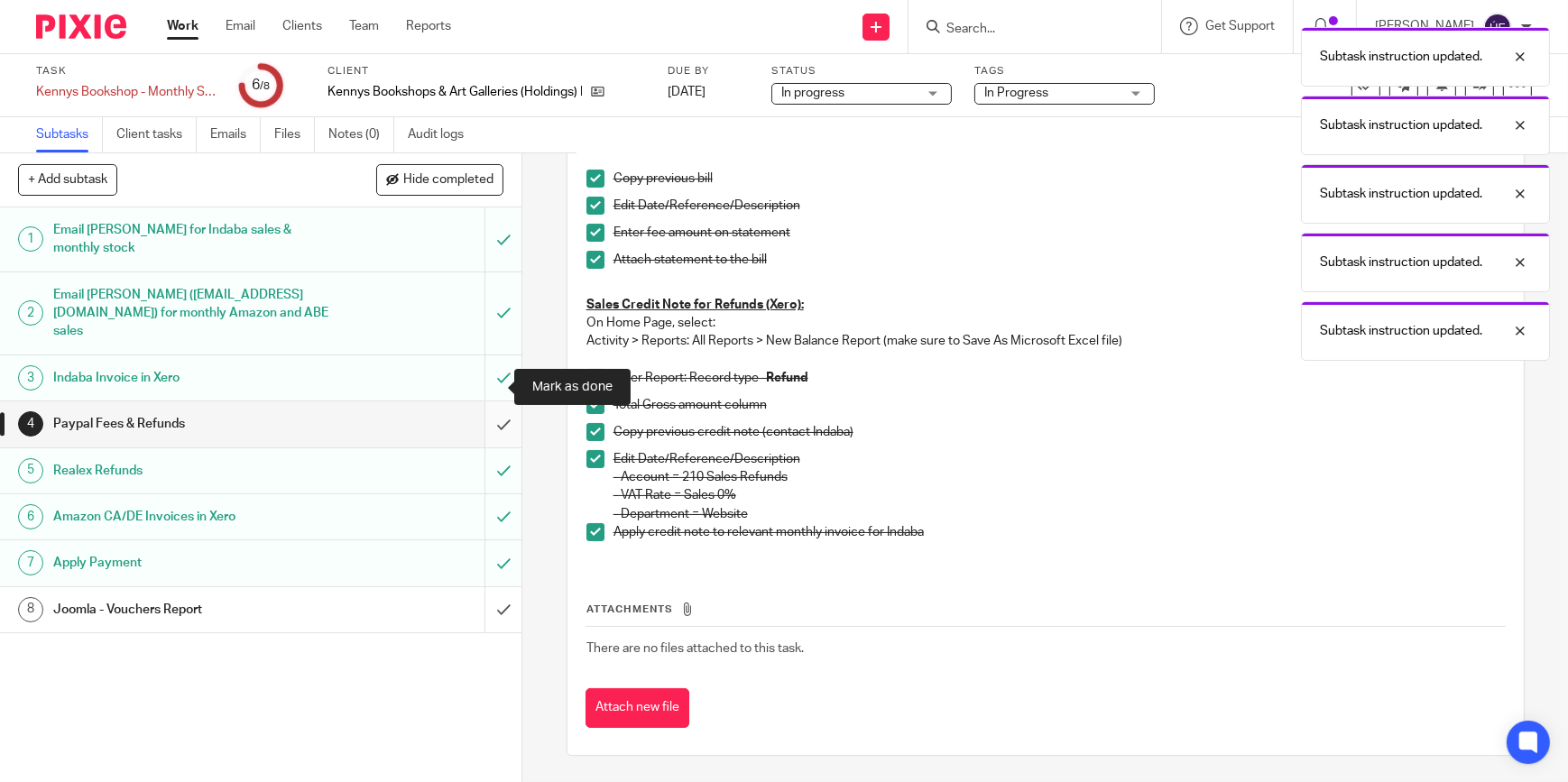
click at [477, 402] on input "submit" at bounding box center [260, 424] width 521 height 45
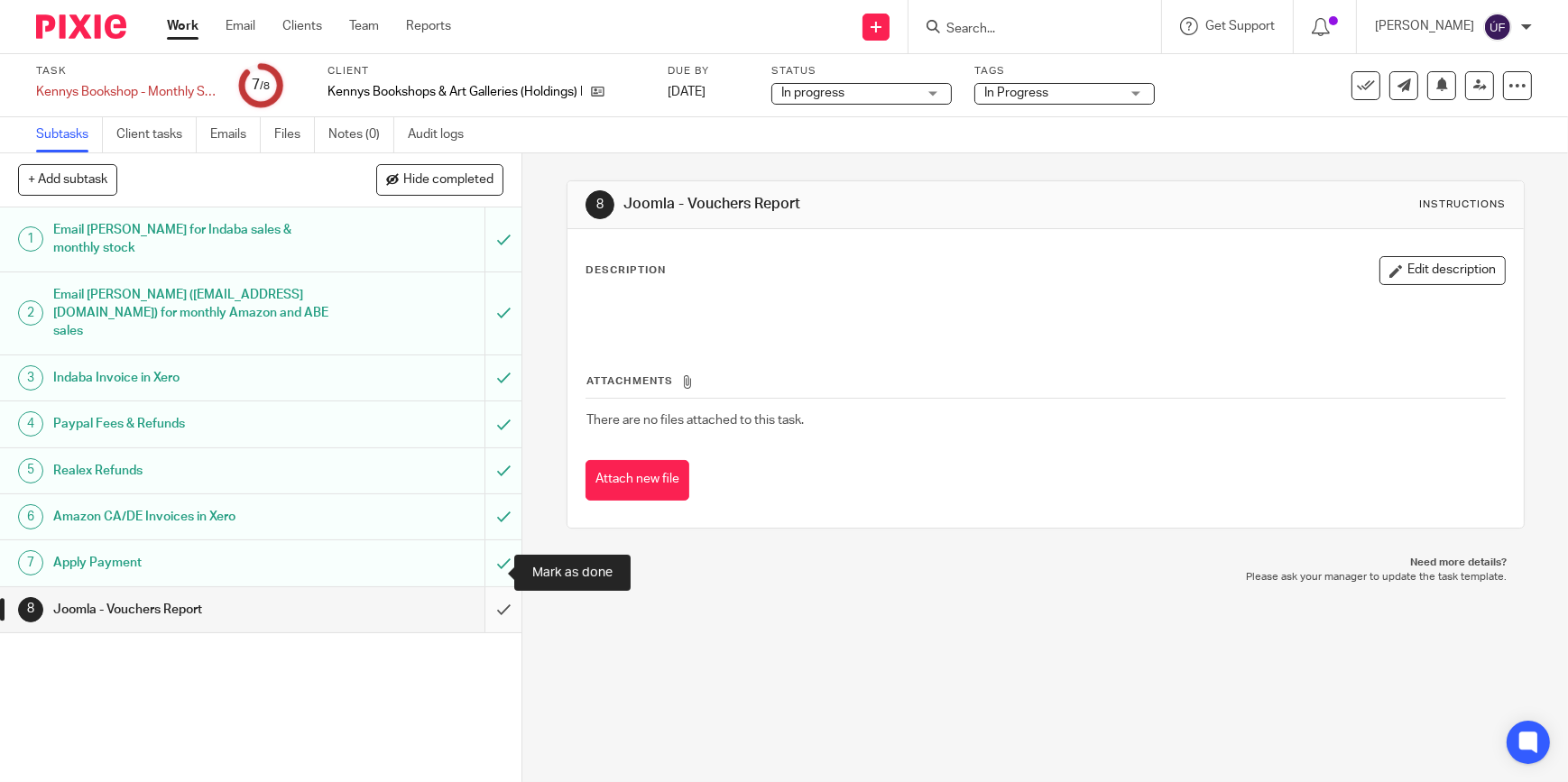
click at [478, 588] on input "submit" at bounding box center [260, 610] width 521 height 45
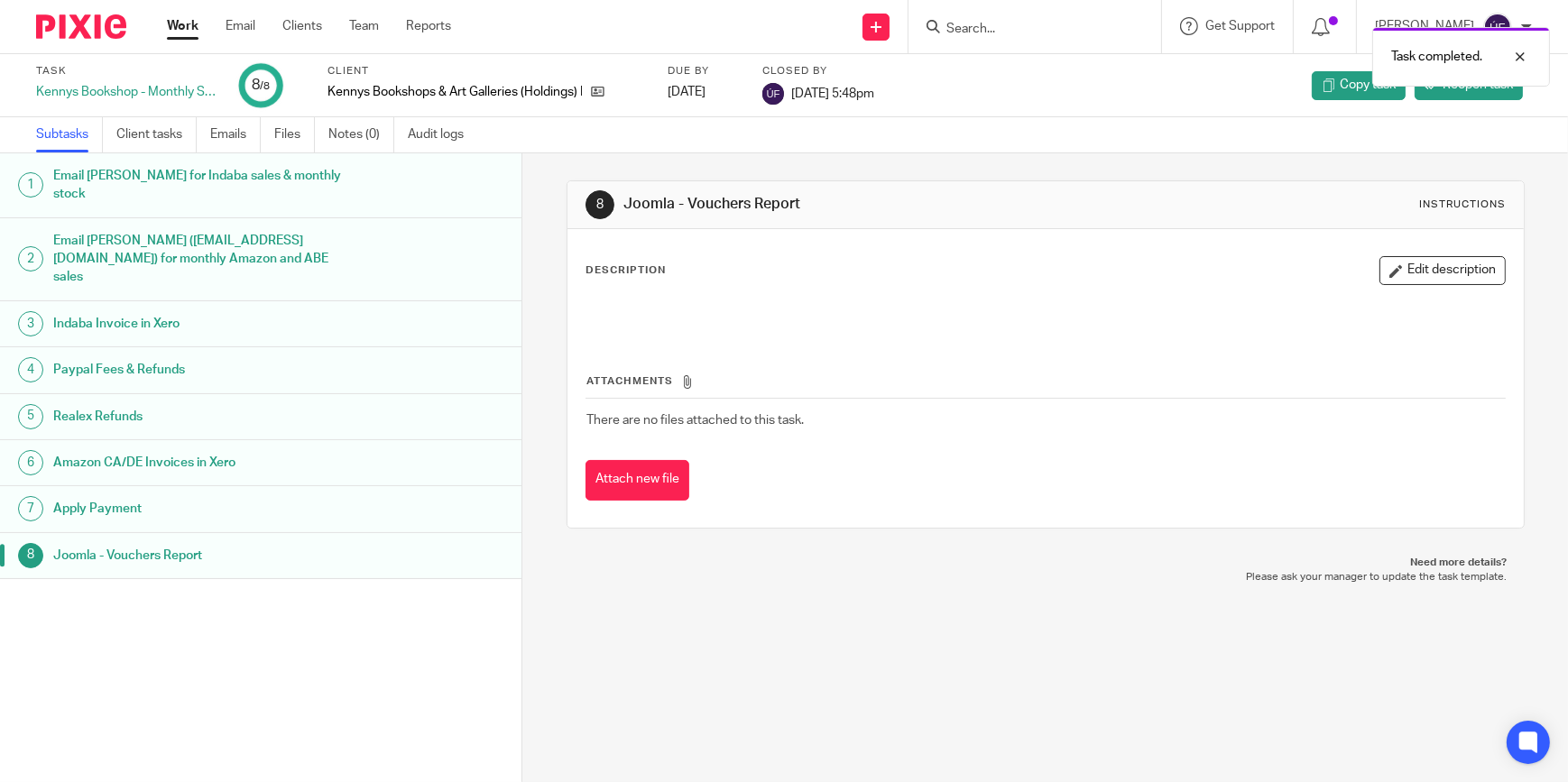
click at [79, 25] on img at bounding box center [81, 27] width 90 height 25
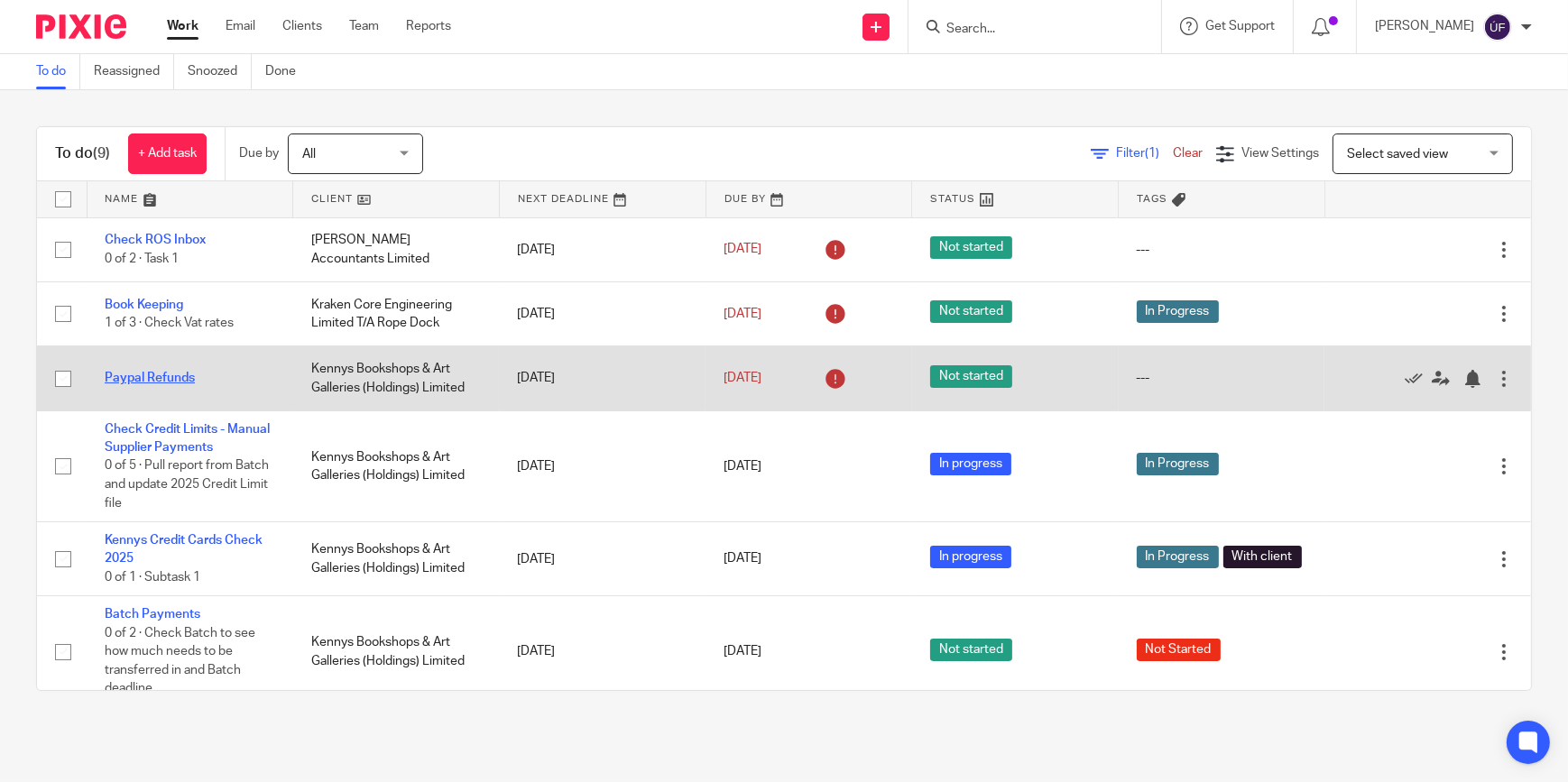
click at [132, 382] on link "Paypal Refunds" at bounding box center [149, 379] width 90 height 13
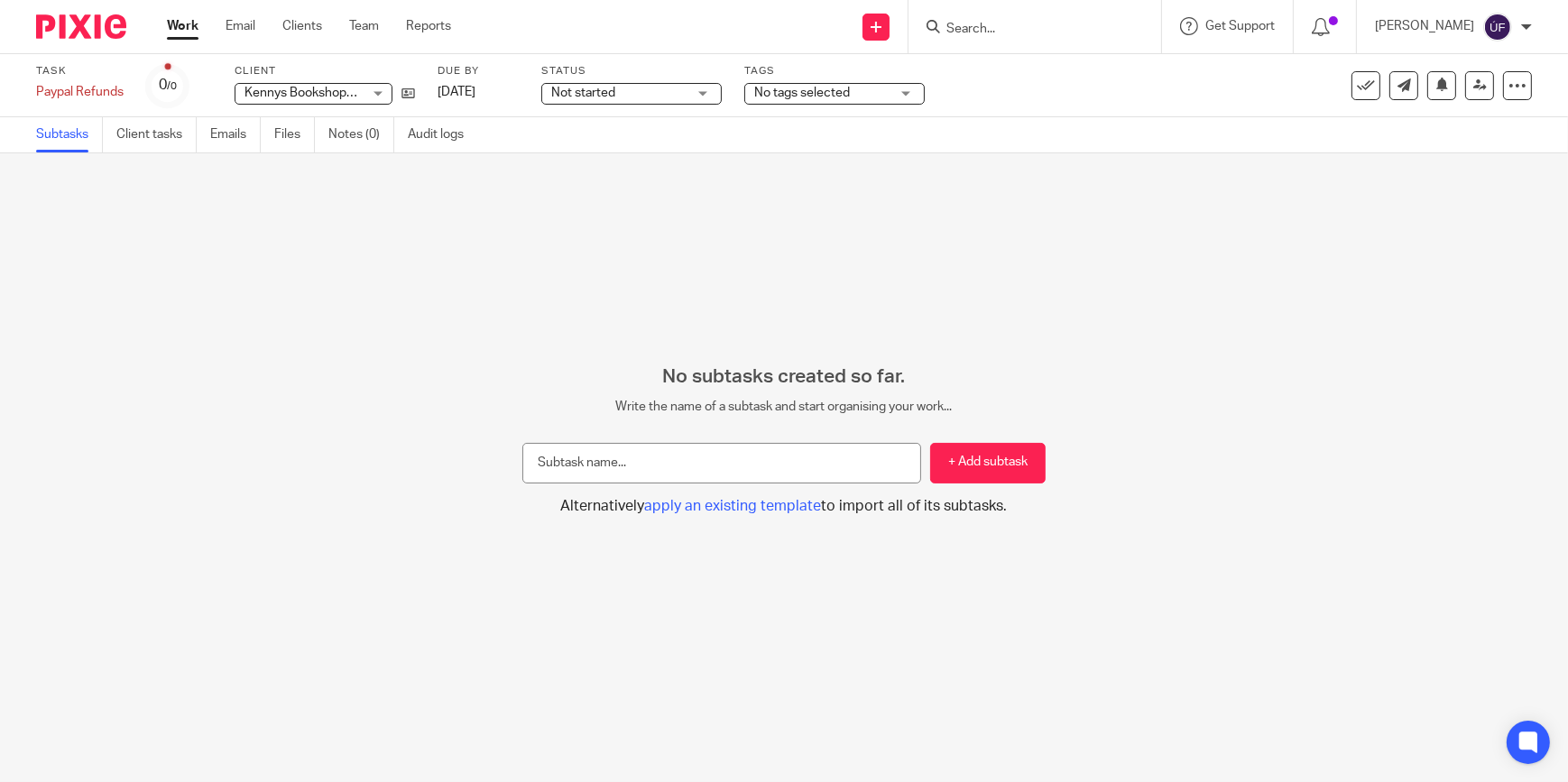
click at [73, 30] on img at bounding box center [81, 27] width 90 height 25
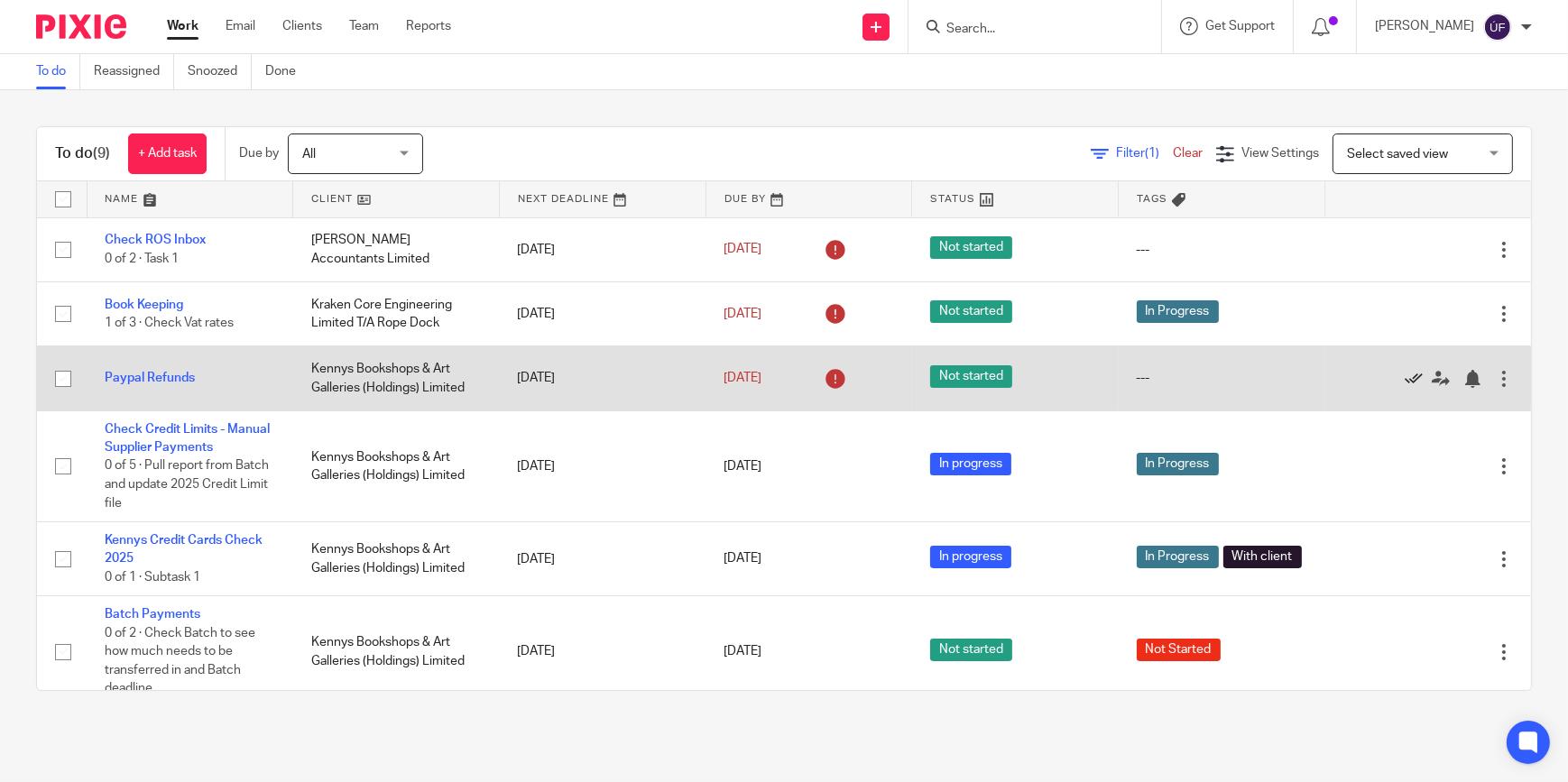
click at [1405, 377] on icon at bounding box center [1414, 380] width 18 height 18
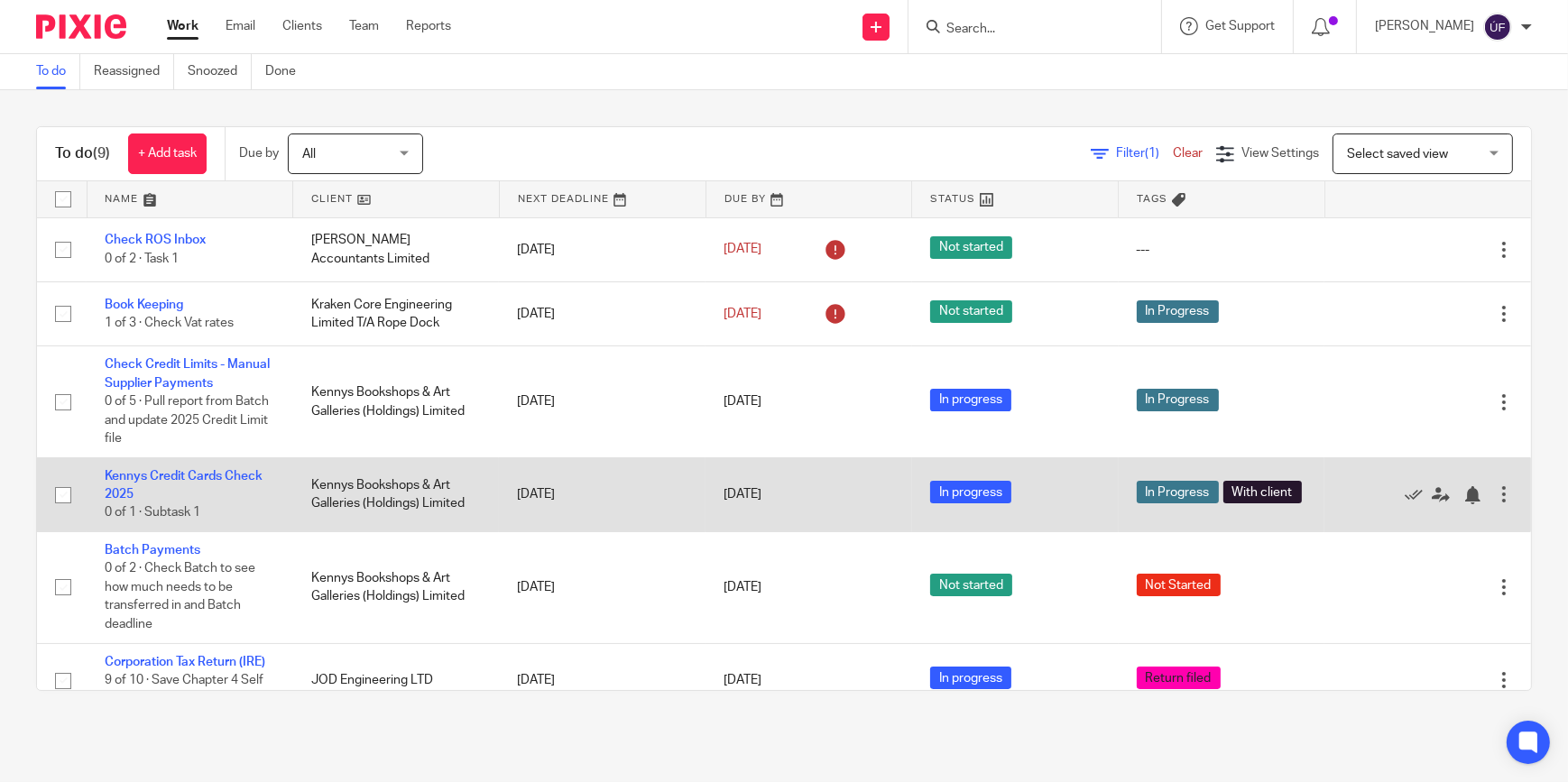
scroll to position [163, 0]
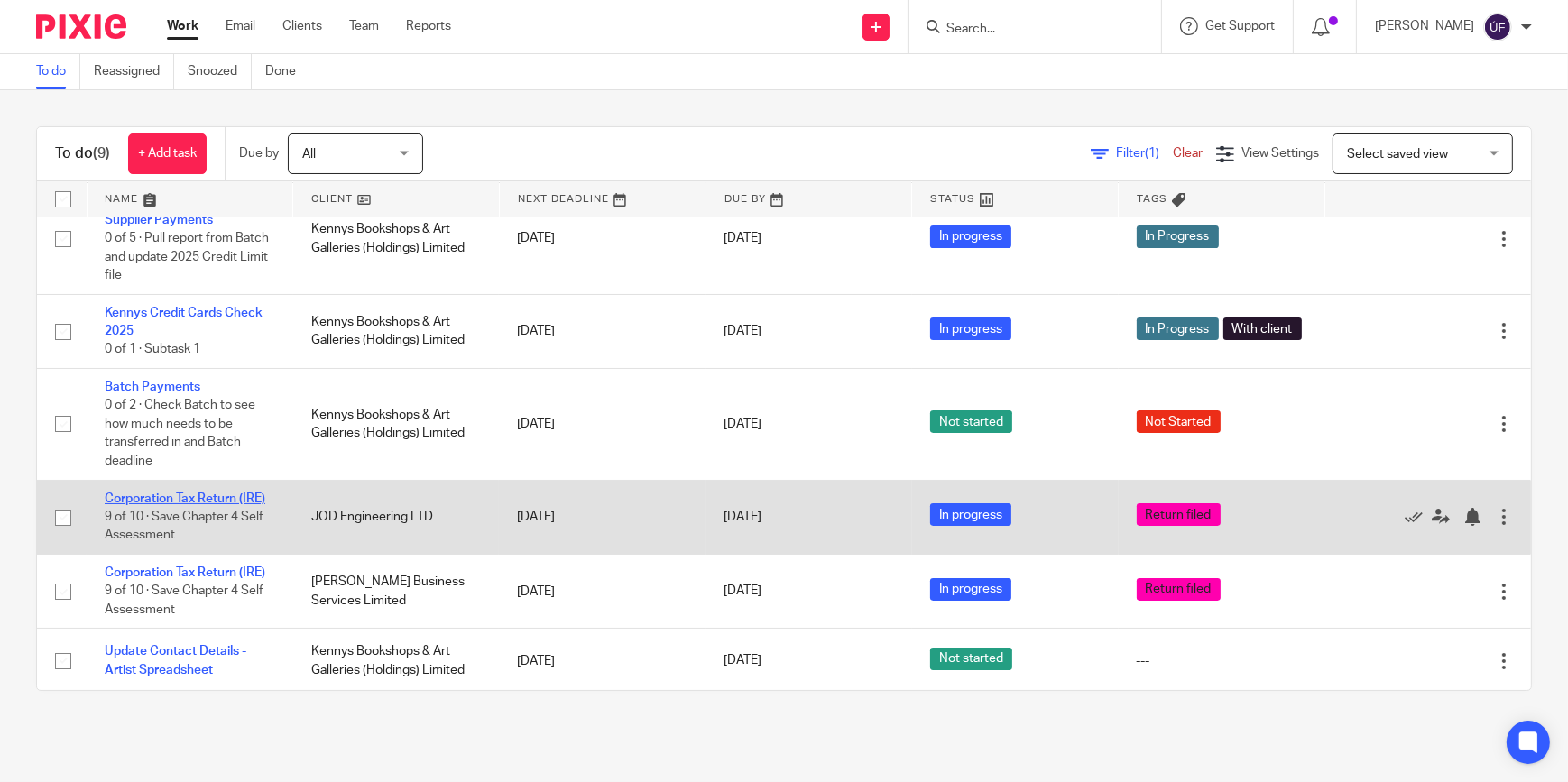
click at [157, 494] on link "Corporation Tax Return (IRE)" at bounding box center [184, 499] width 160 height 13
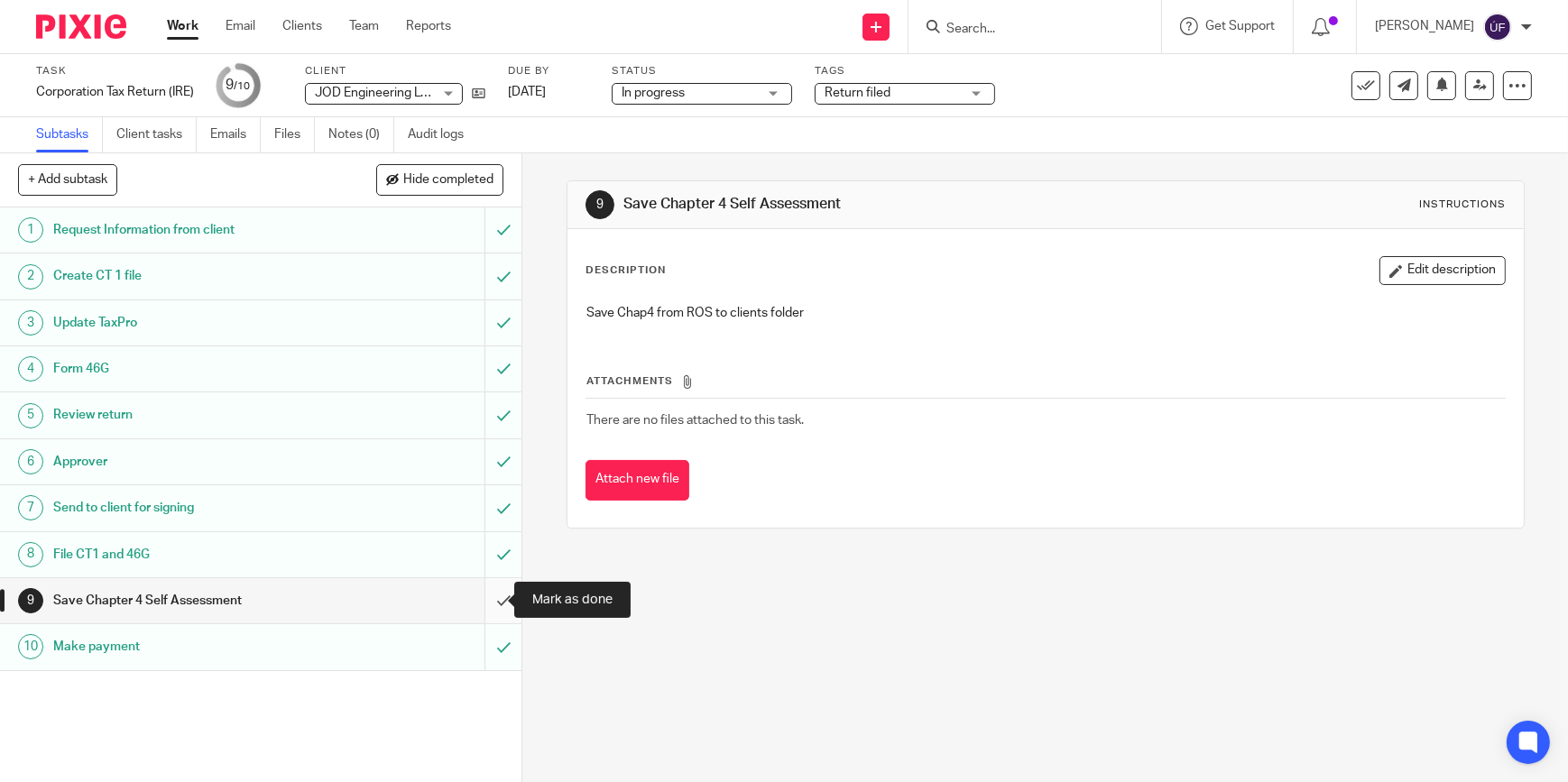
click at [480, 592] on input "submit" at bounding box center [260, 600] width 521 height 45
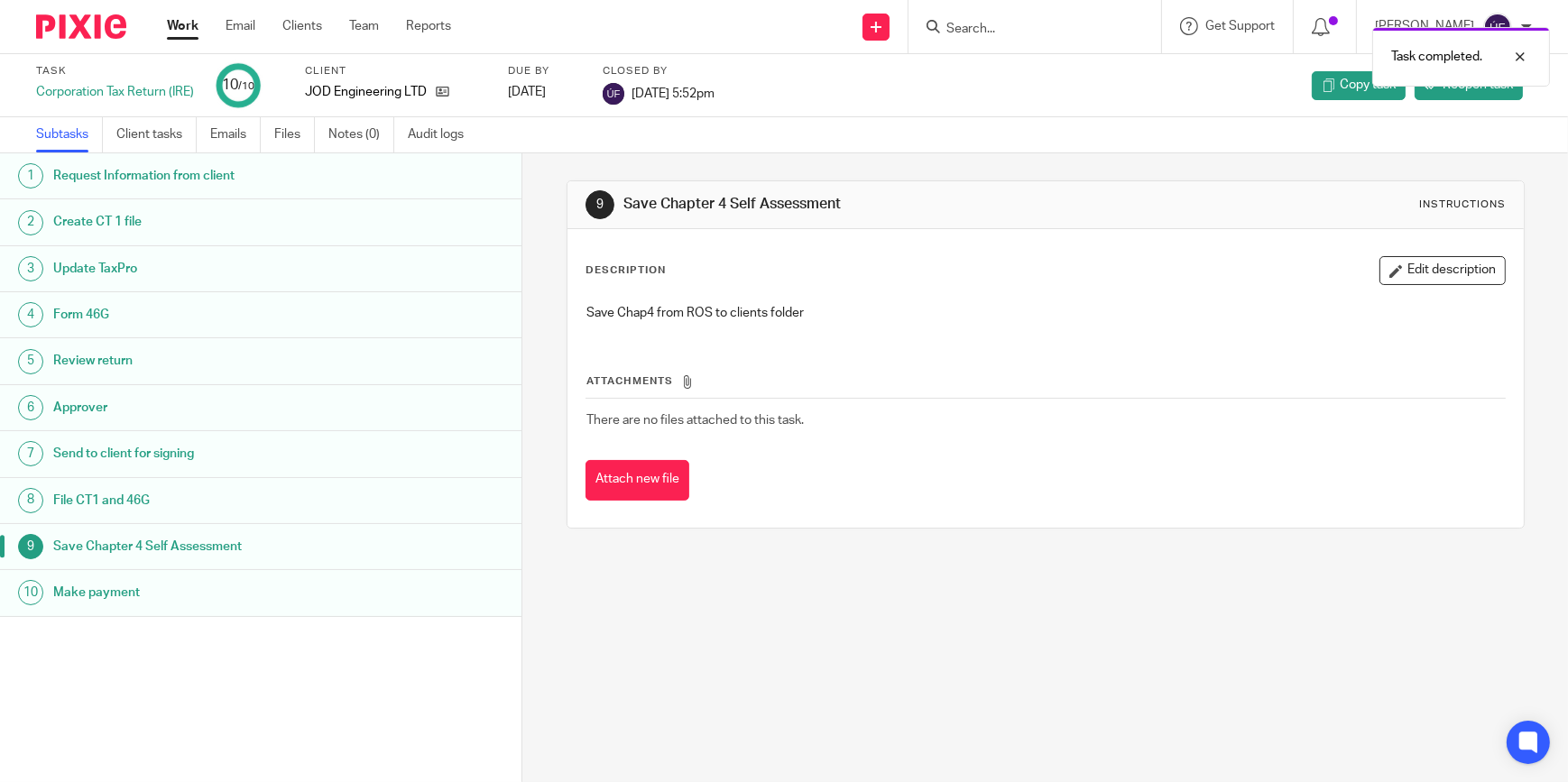
click at [105, 28] on img at bounding box center [81, 27] width 90 height 25
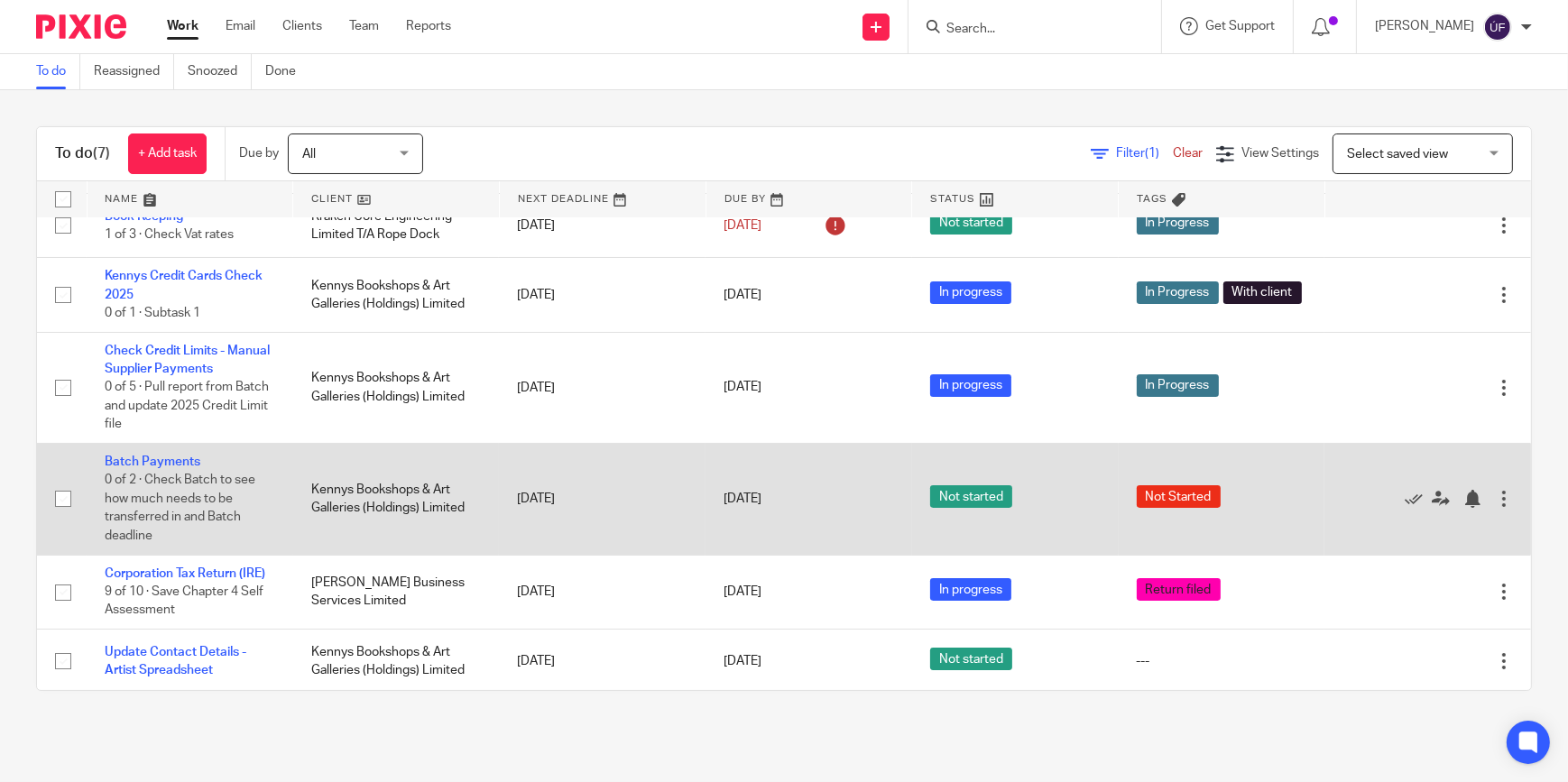
scroll to position [90, 0]
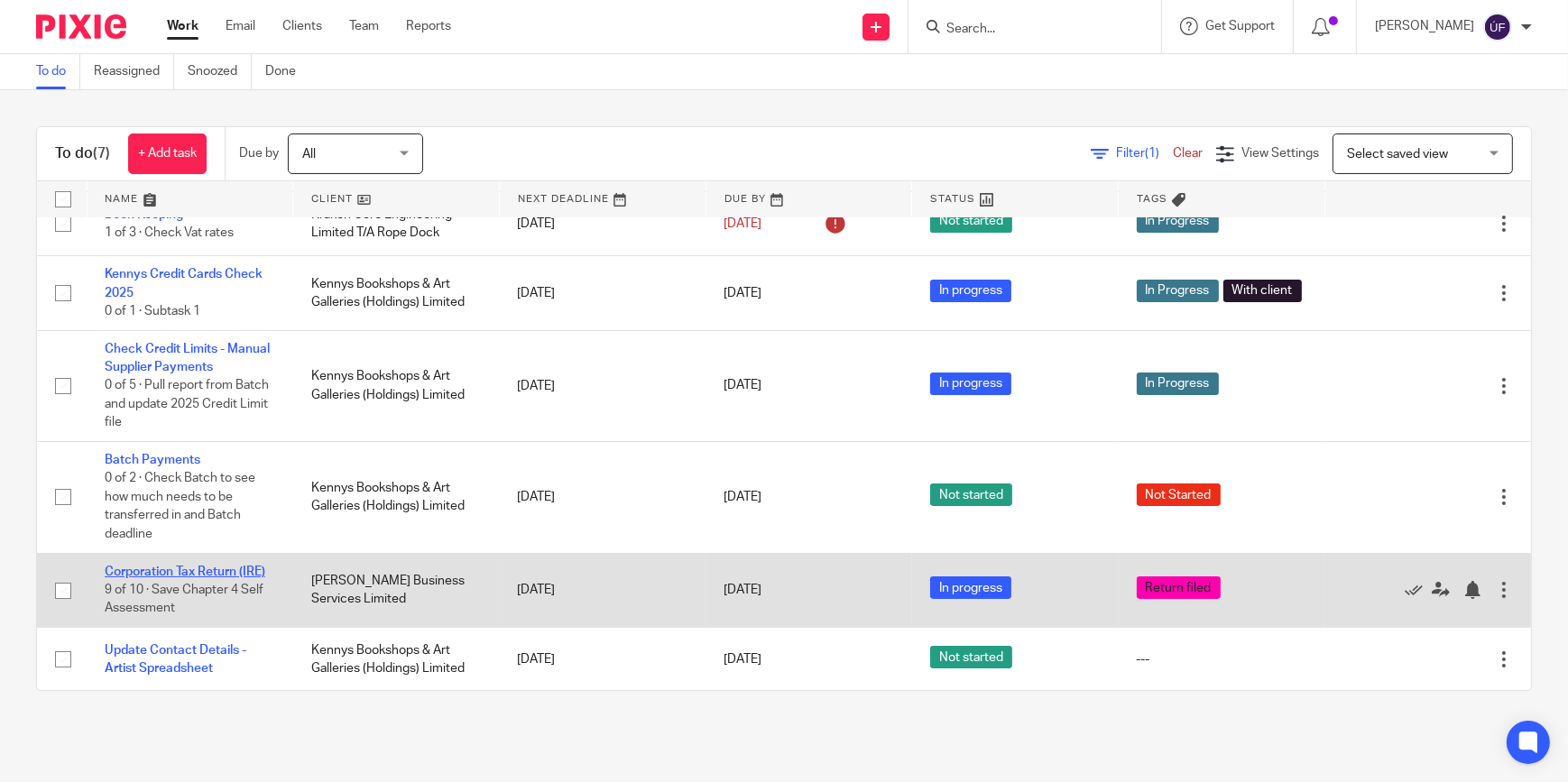
click at [230, 566] on link "Corporation Tax Return (IRE)" at bounding box center [184, 572] width 160 height 13
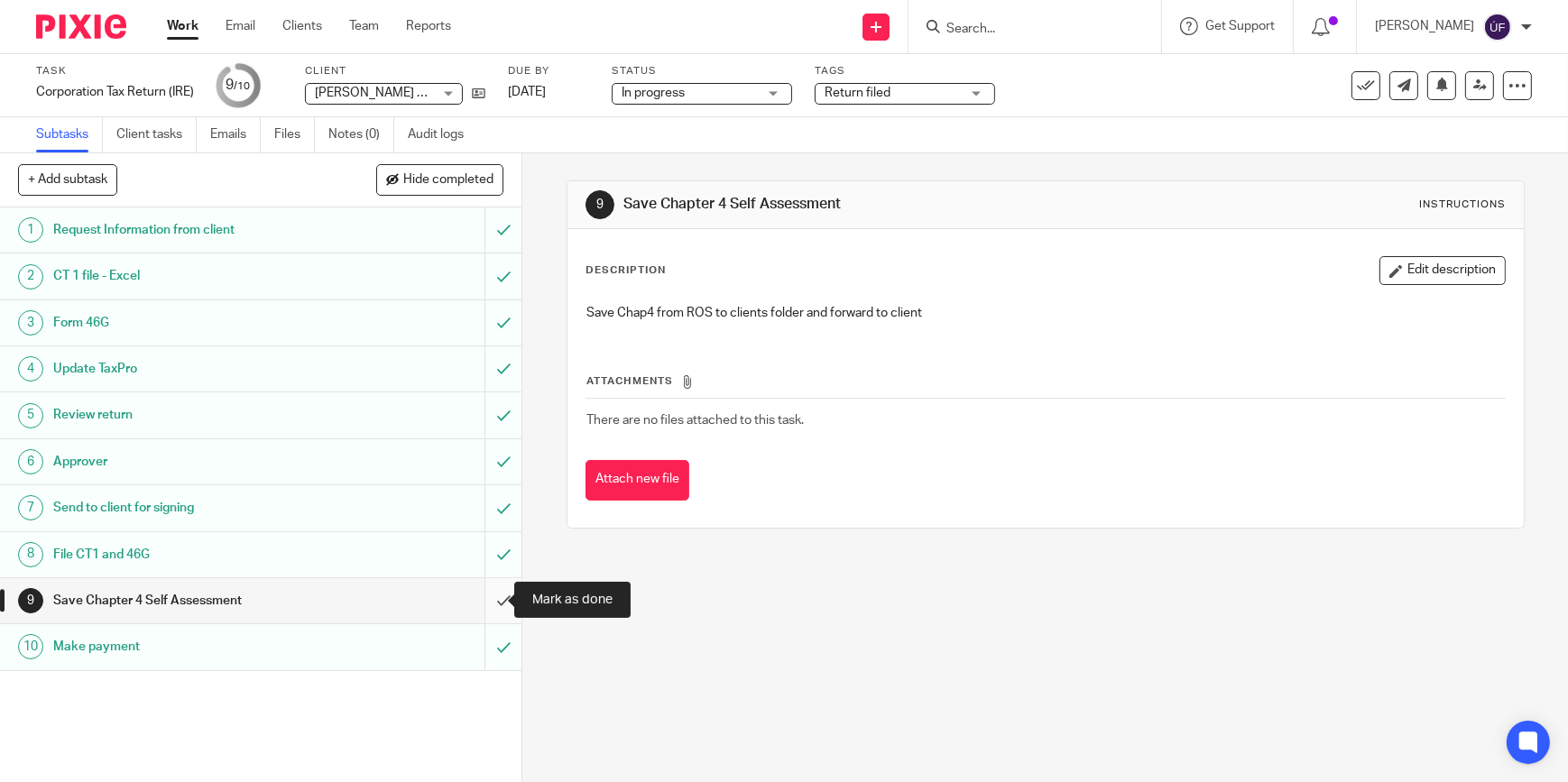
click at [488, 600] on input "submit" at bounding box center [260, 600] width 521 height 45
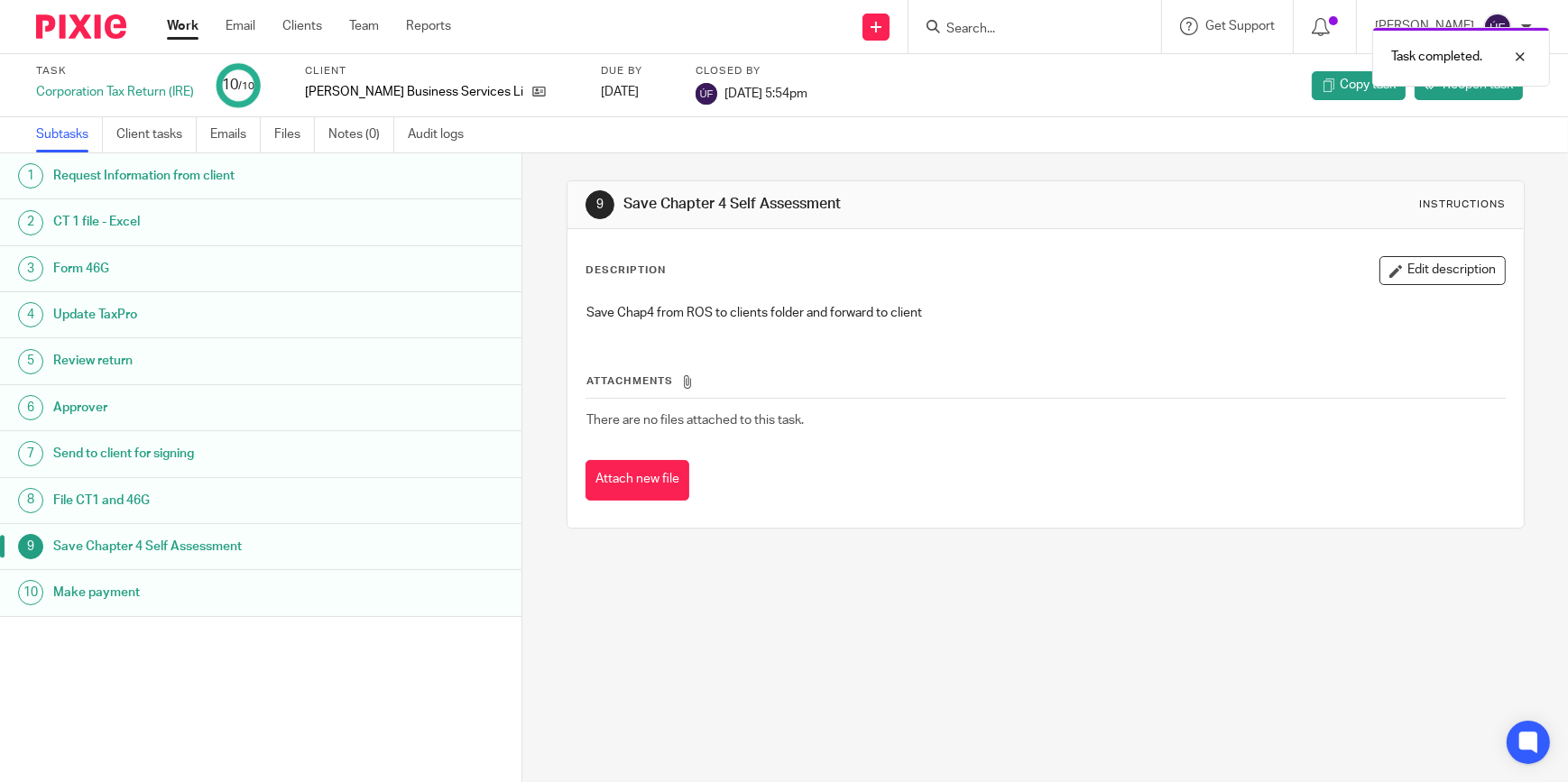
click at [97, 19] on img at bounding box center [81, 27] width 90 height 25
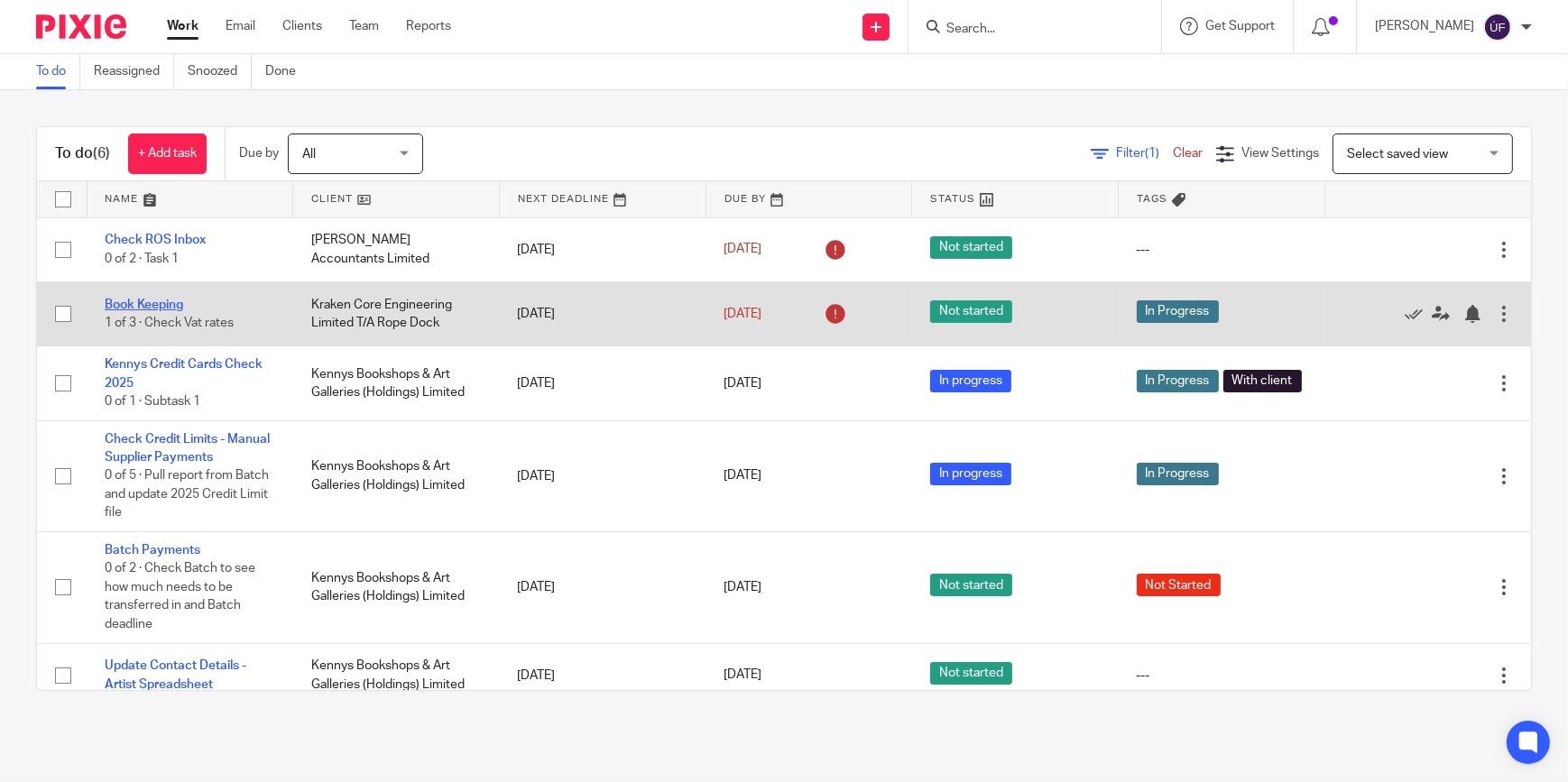
click at [169, 300] on link "Book Keeping" at bounding box center [144, 305] width 79 height 13
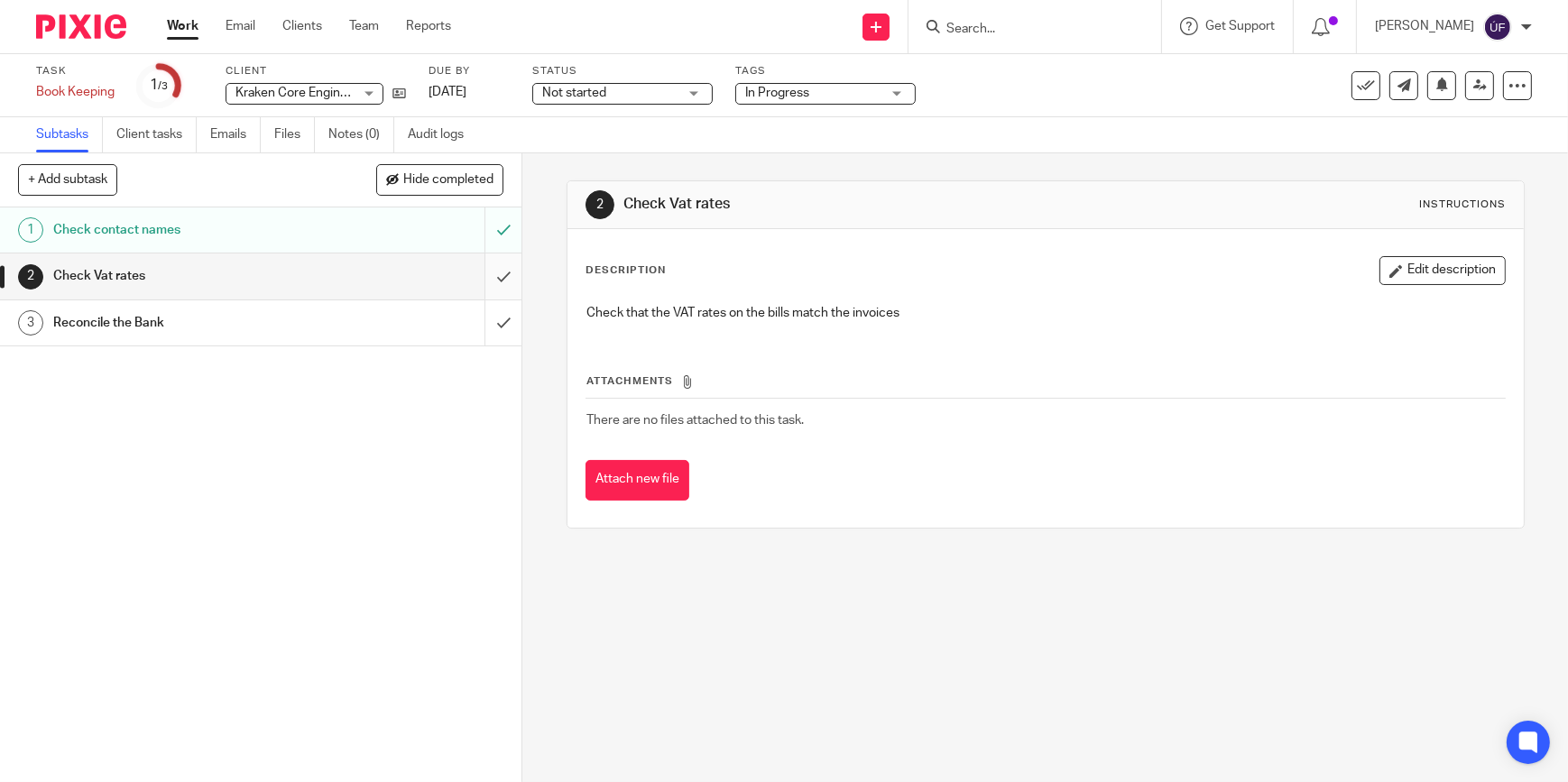
click at [499, 276] on input "submit" at bounding box center [260, 276] width 521 height 45
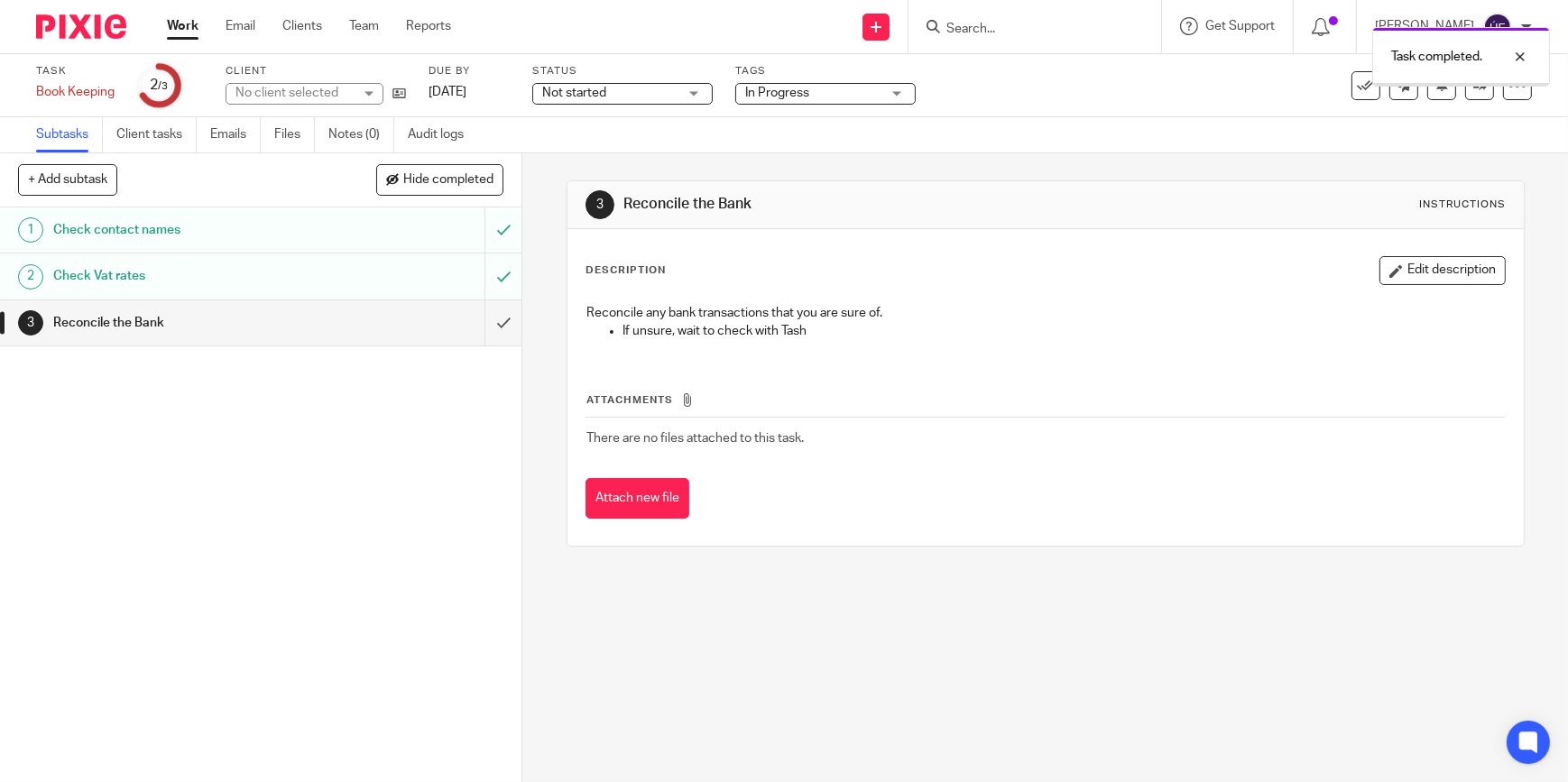
click at [489, 320] on input "submit" at bounding box center [260, 323] width 521 height 45
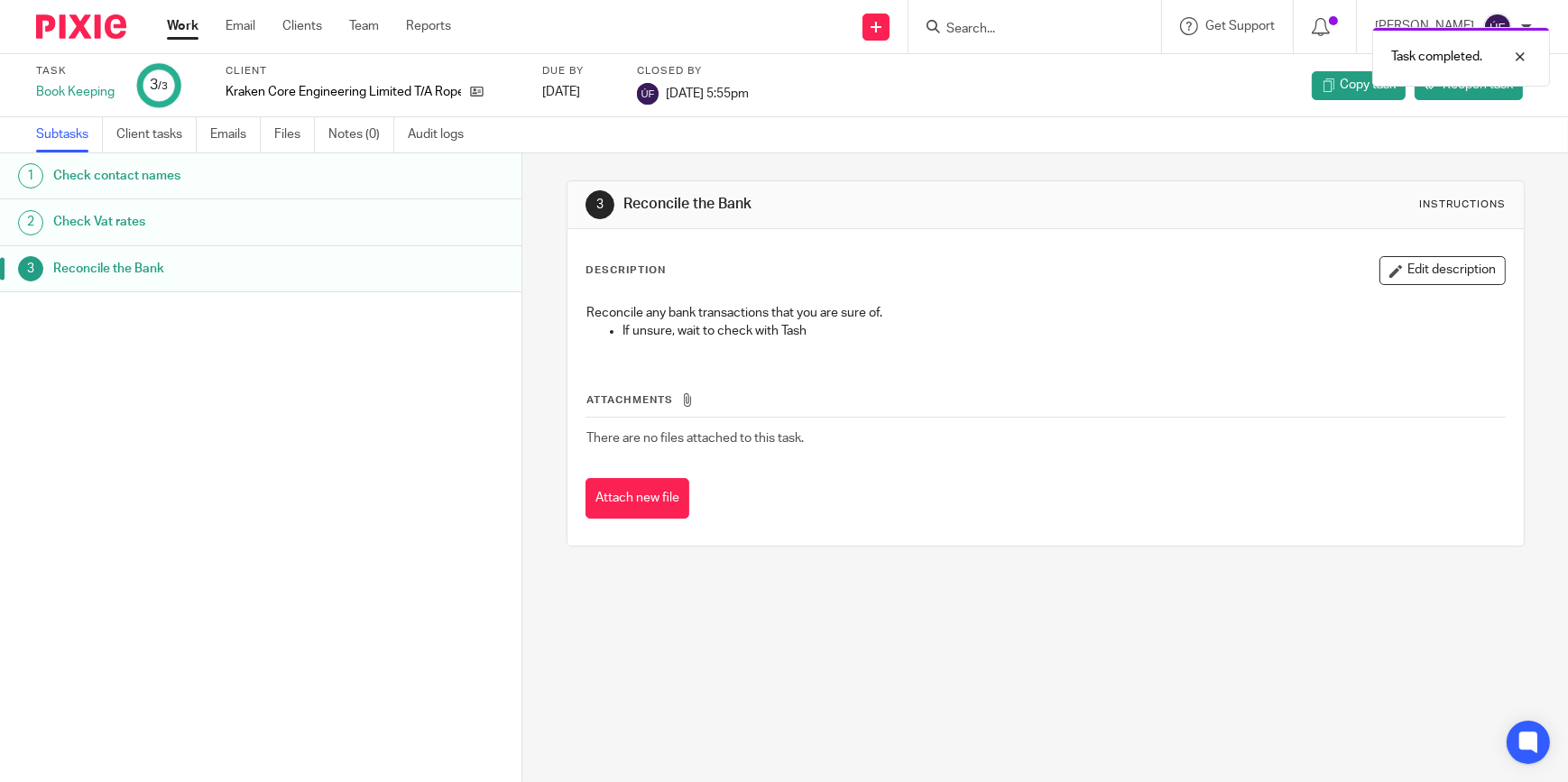
click at [87, 38] on img at bounding box center [81, 27] width 90 height 25
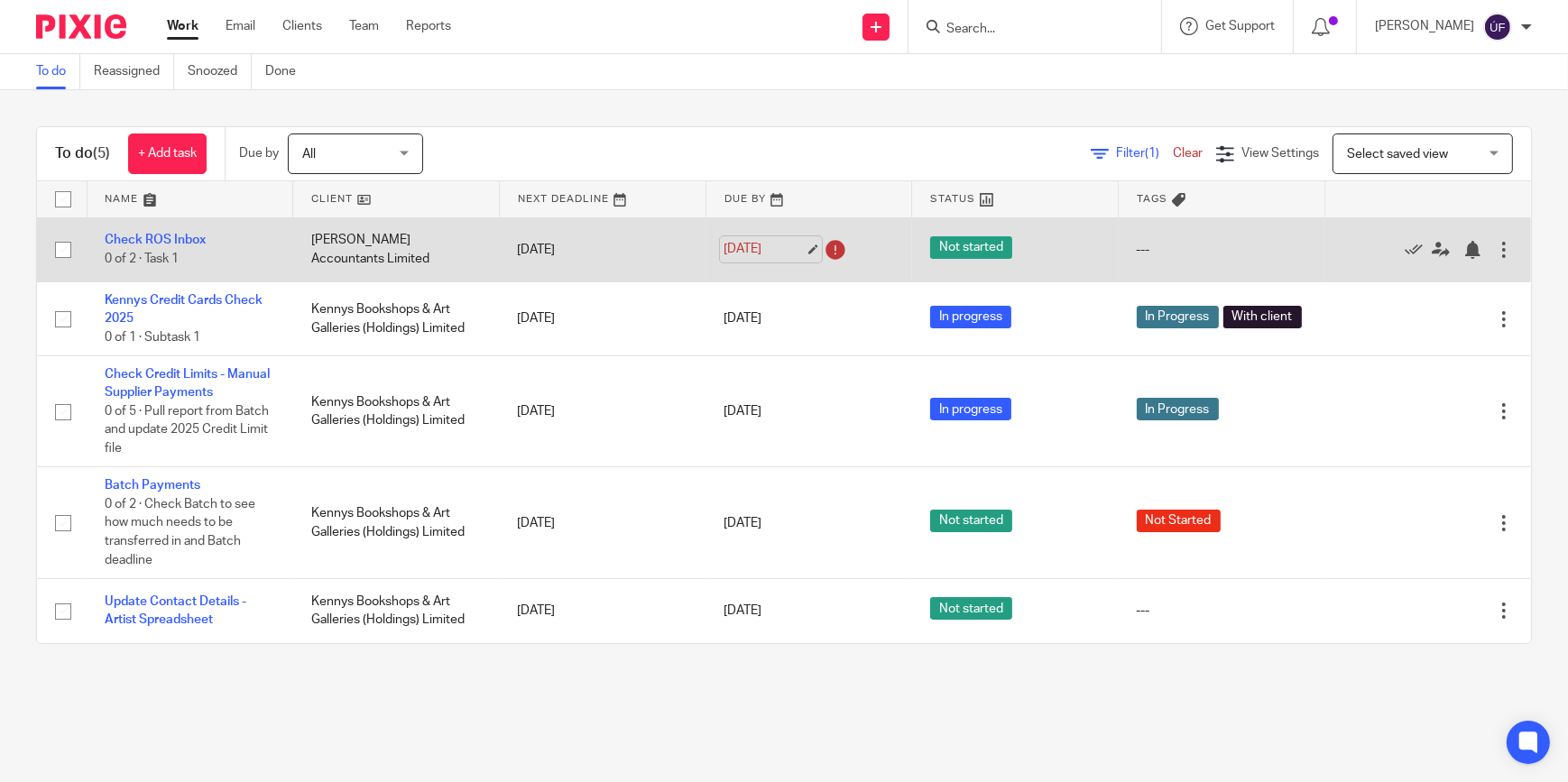
click at [770, 244] on link "[DATE]" at bounding box center [763, 249] width 82 height 19
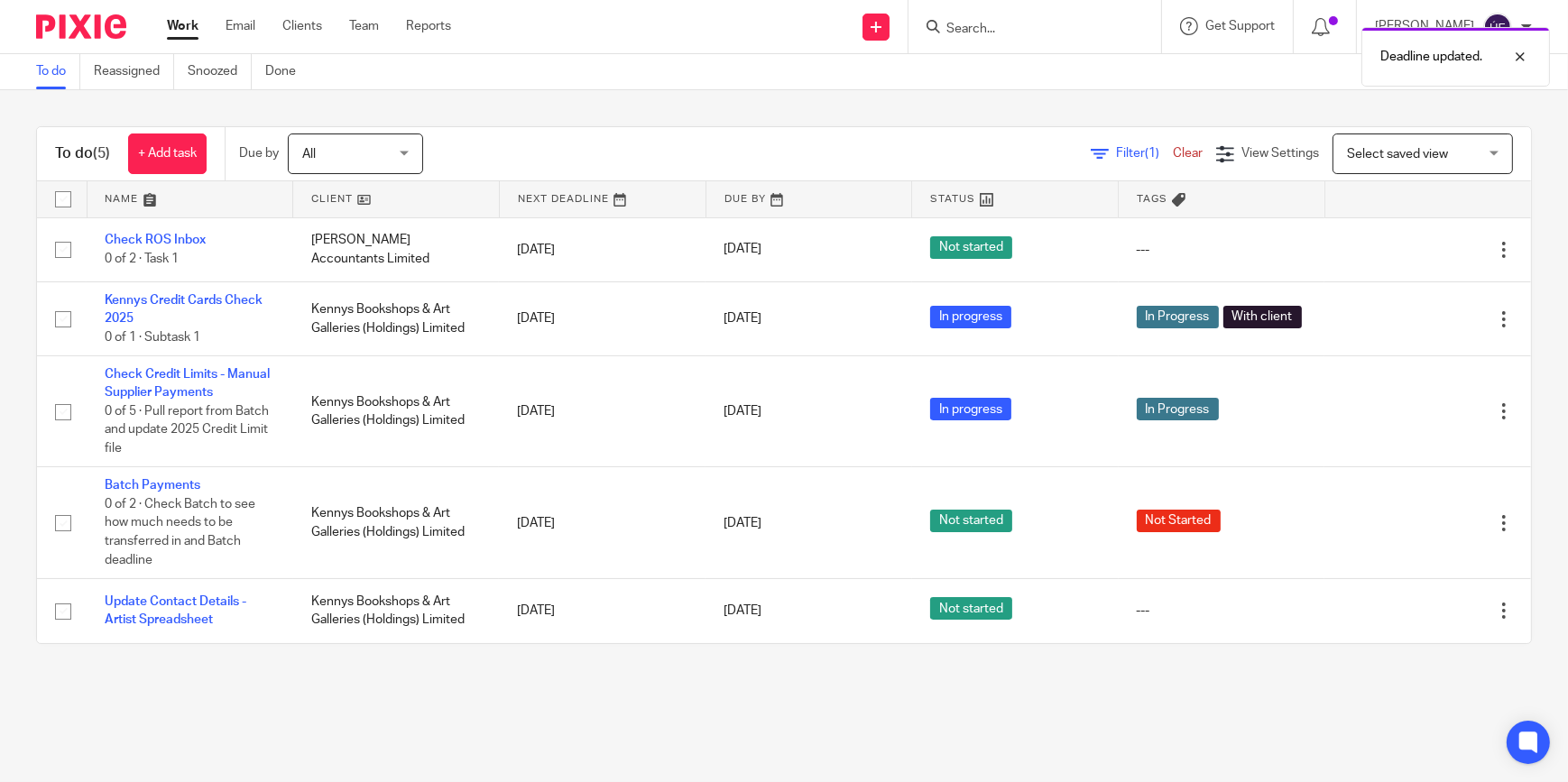
click at [828, 143] on div "Filter (1) Clear View Settings View Settings (1) Filters Clear Save Manage save…" at bounding box center [992, 154] width 1076 height 40
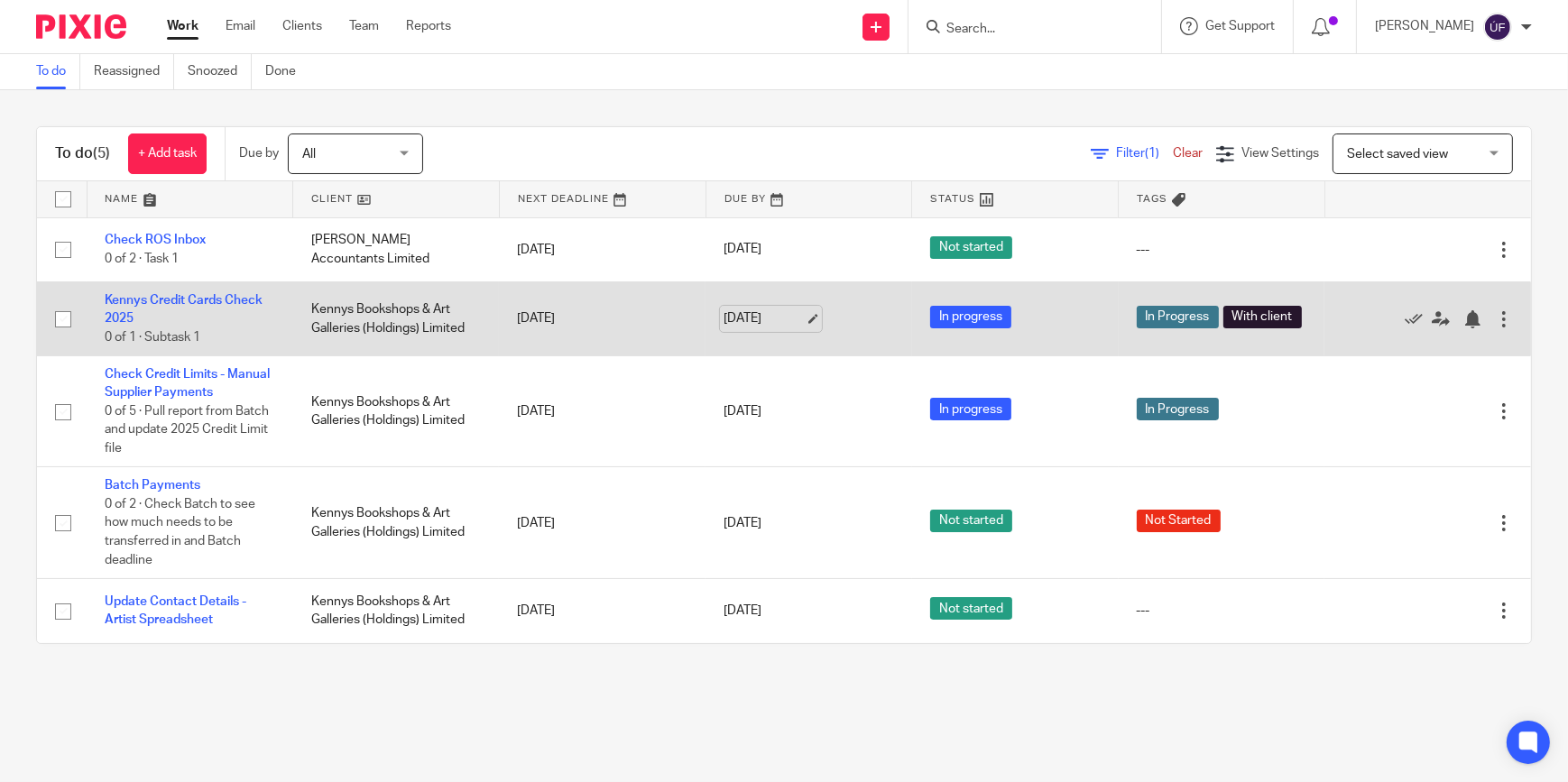
click at [799, 318] on link "[DATE]" at bounding box center [763, 319] width 82 height 19
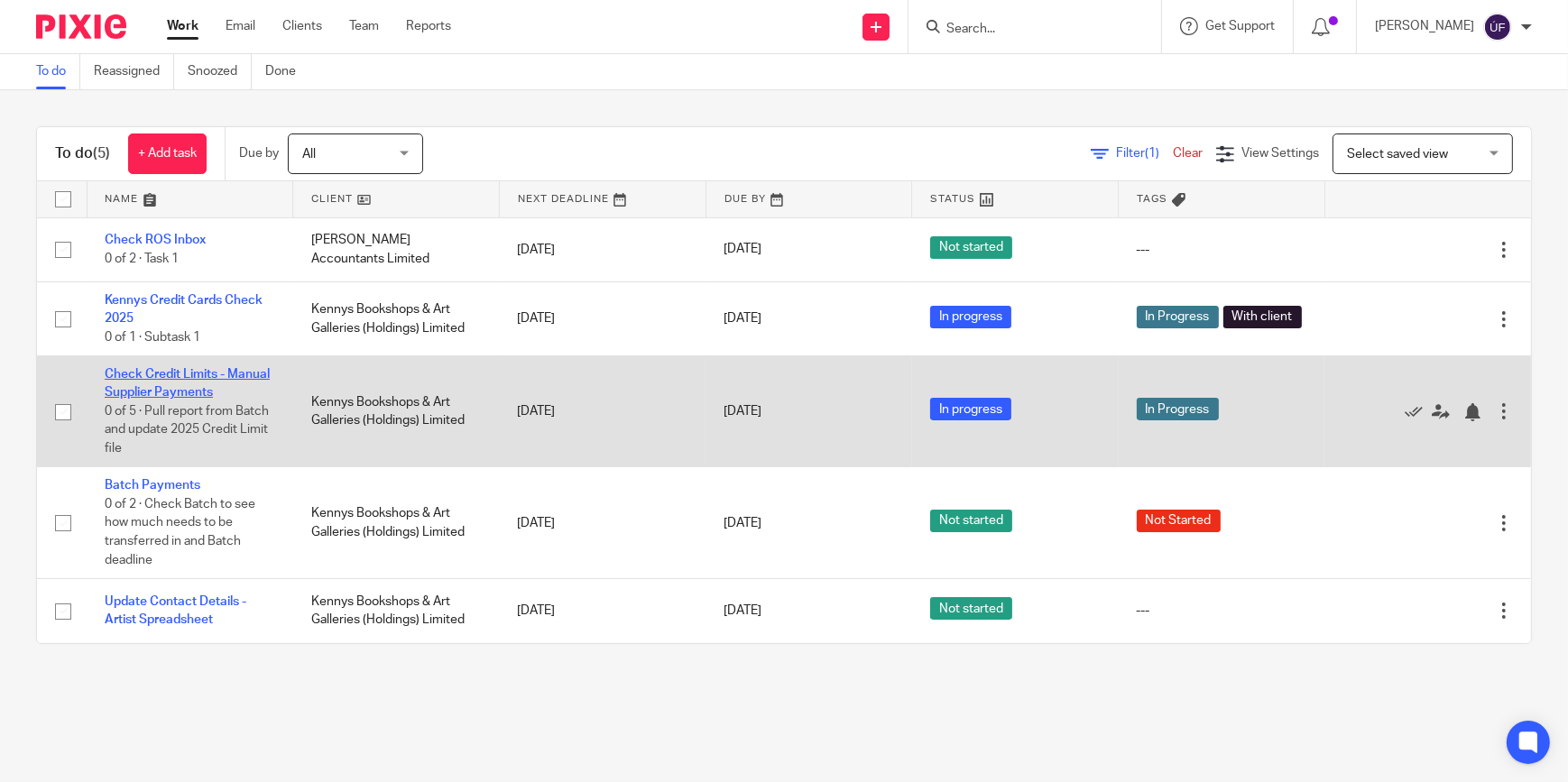
click at [199, 375] on link "Check Credit Limits - Manual Supplier Payments" at bounding box center [187, 383] width 165 height 30
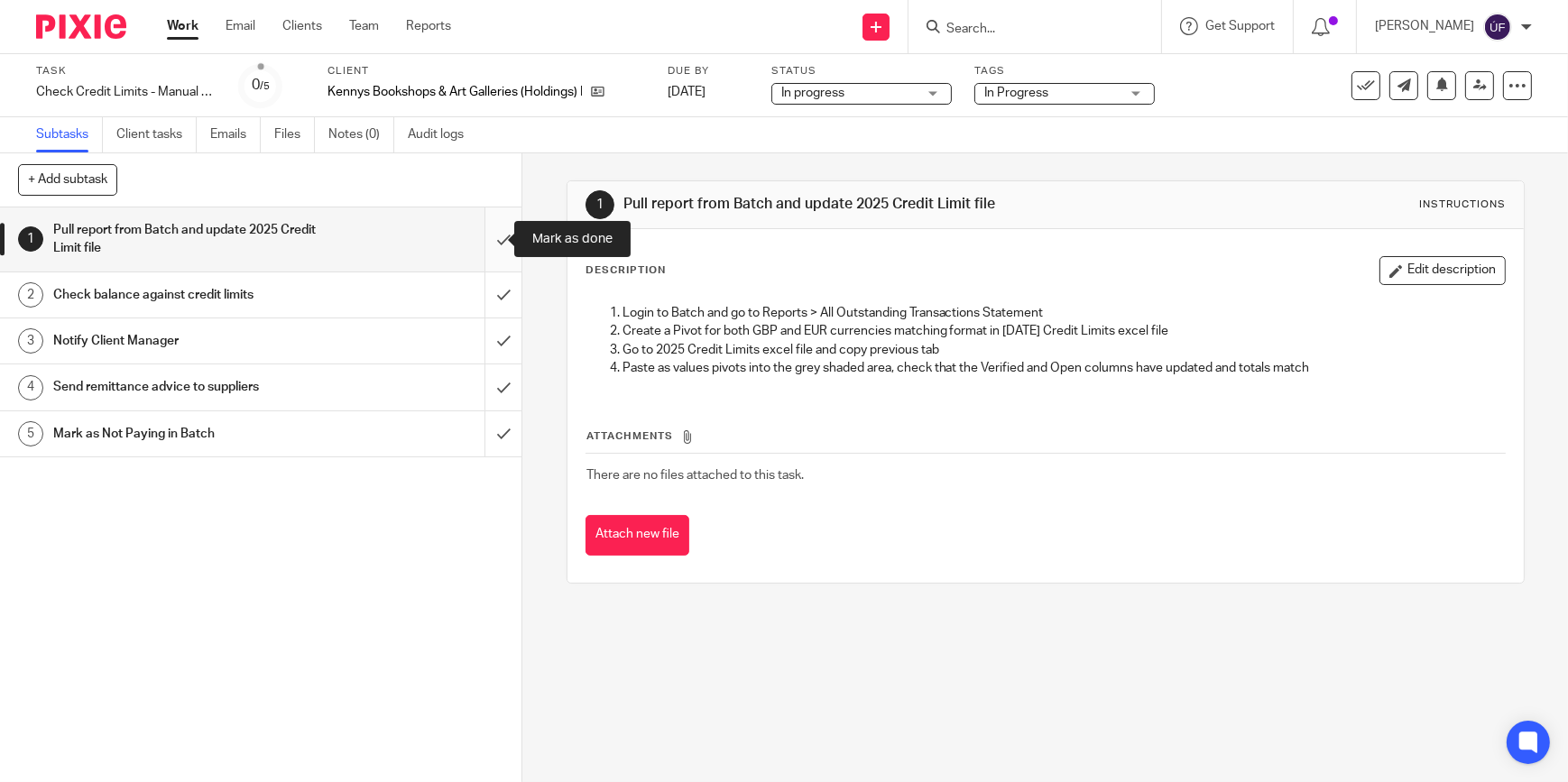
click at [492, 238] on input "submit" at bounding box center [260, 239] width 521 height 64
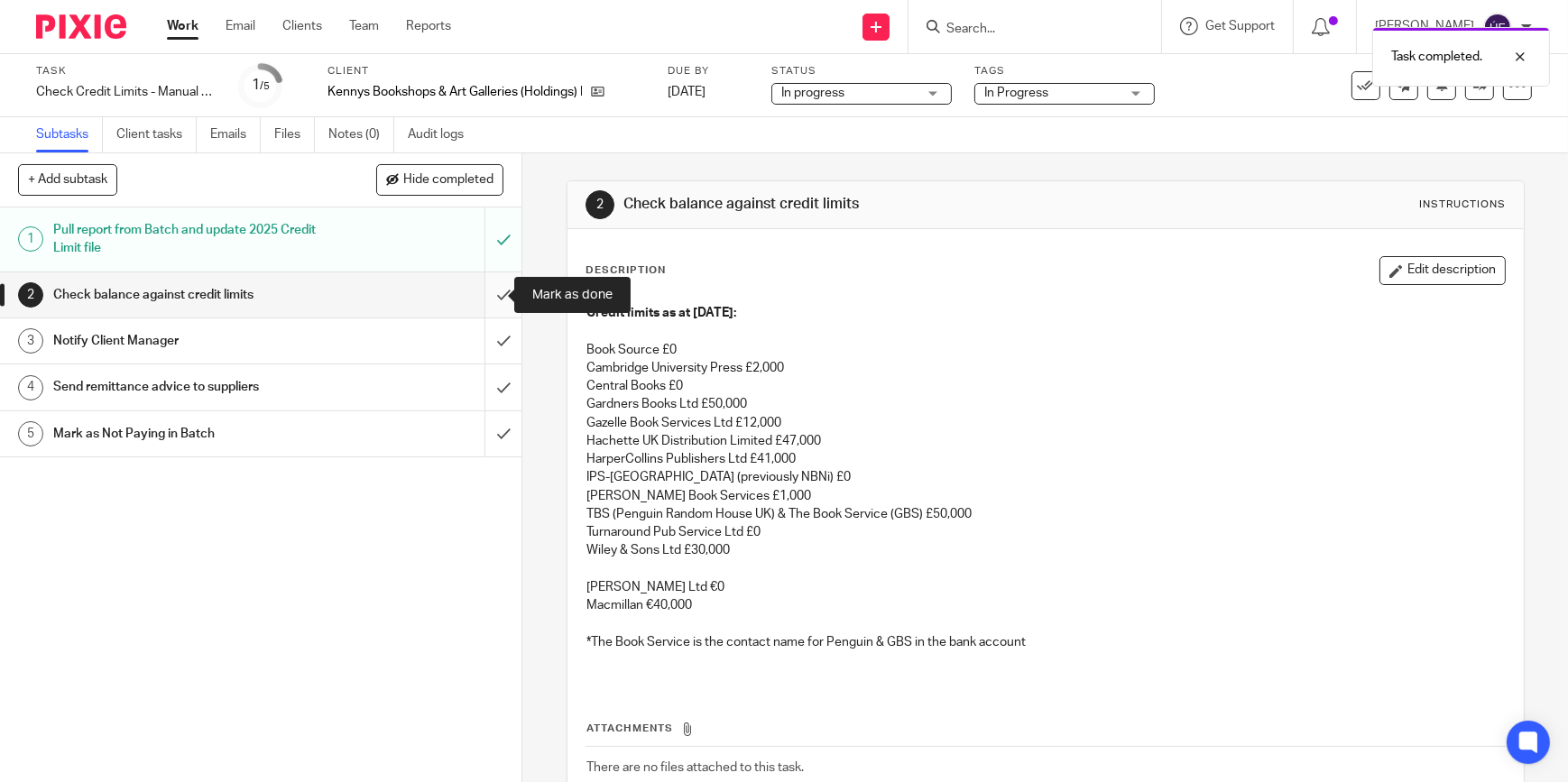
click at [491, 290] on input "submit" at bounding box center [260, 294] width 521 height 45
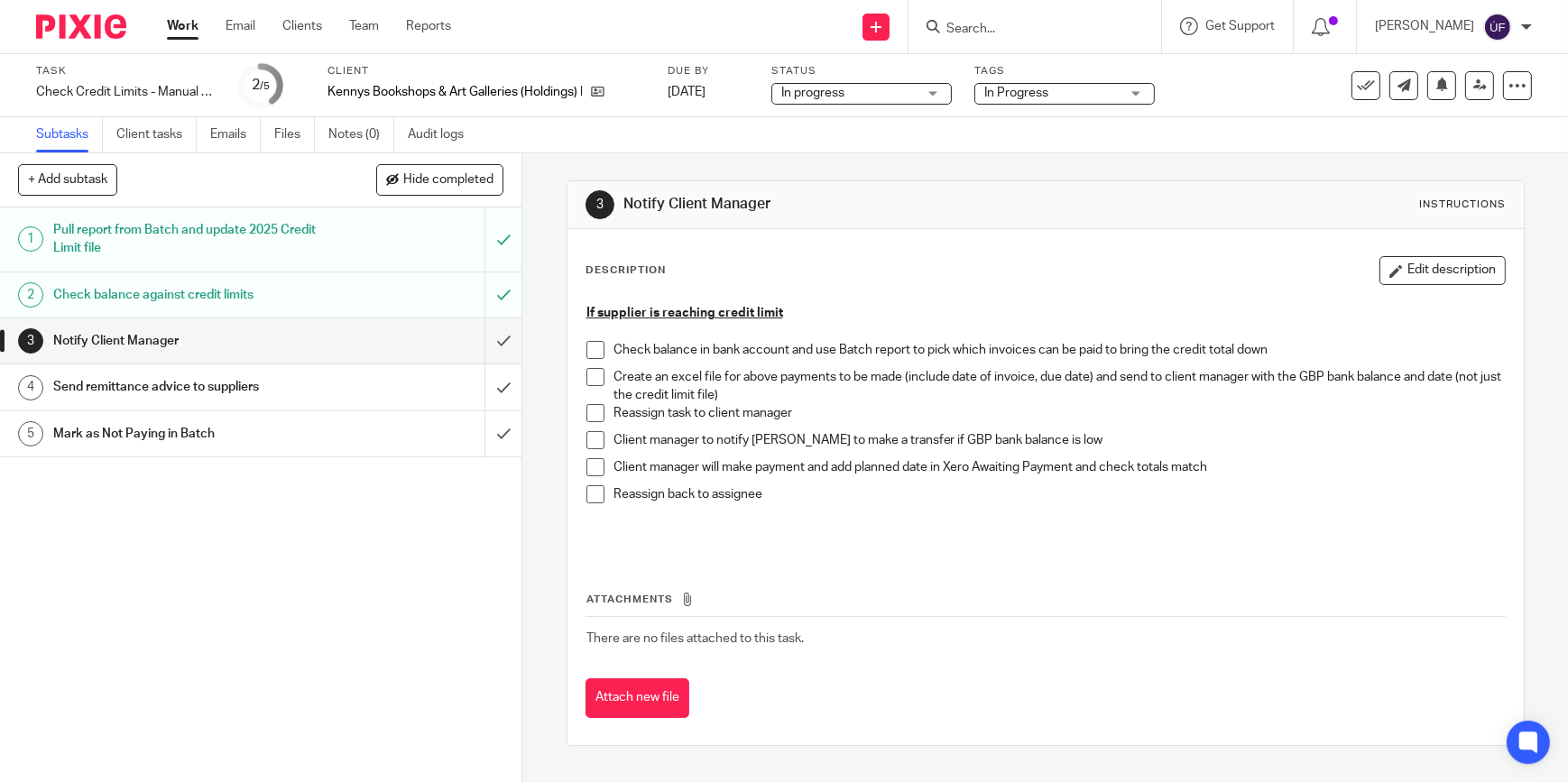
click at [96, 21] on img at bounding box center [81, 27] width 90 height 25
